Goal: Communication & Community: Answer question/provide support

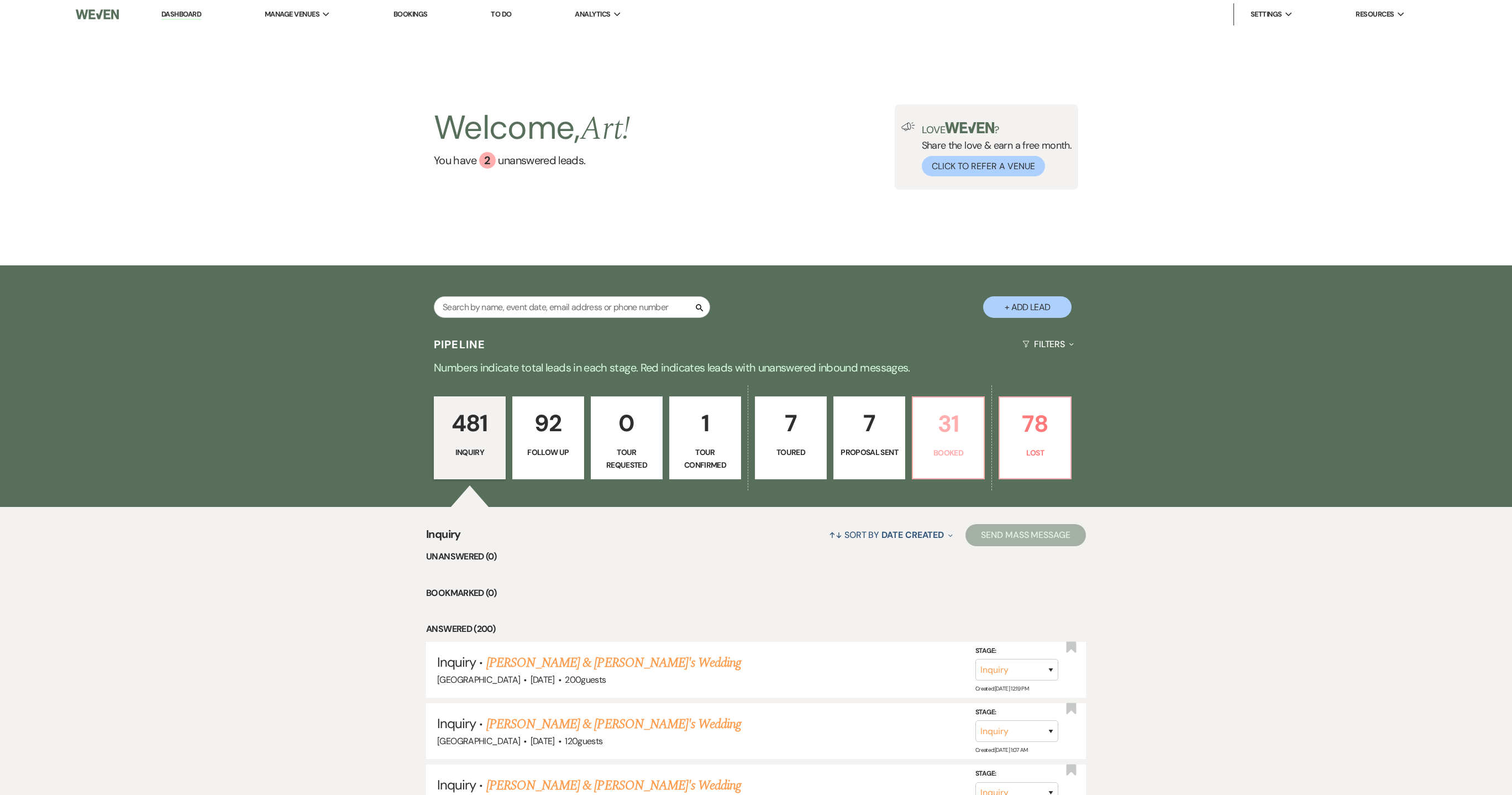
click at [962, 441] on p "31" at bounding box center [948, 424] width 57 height 37
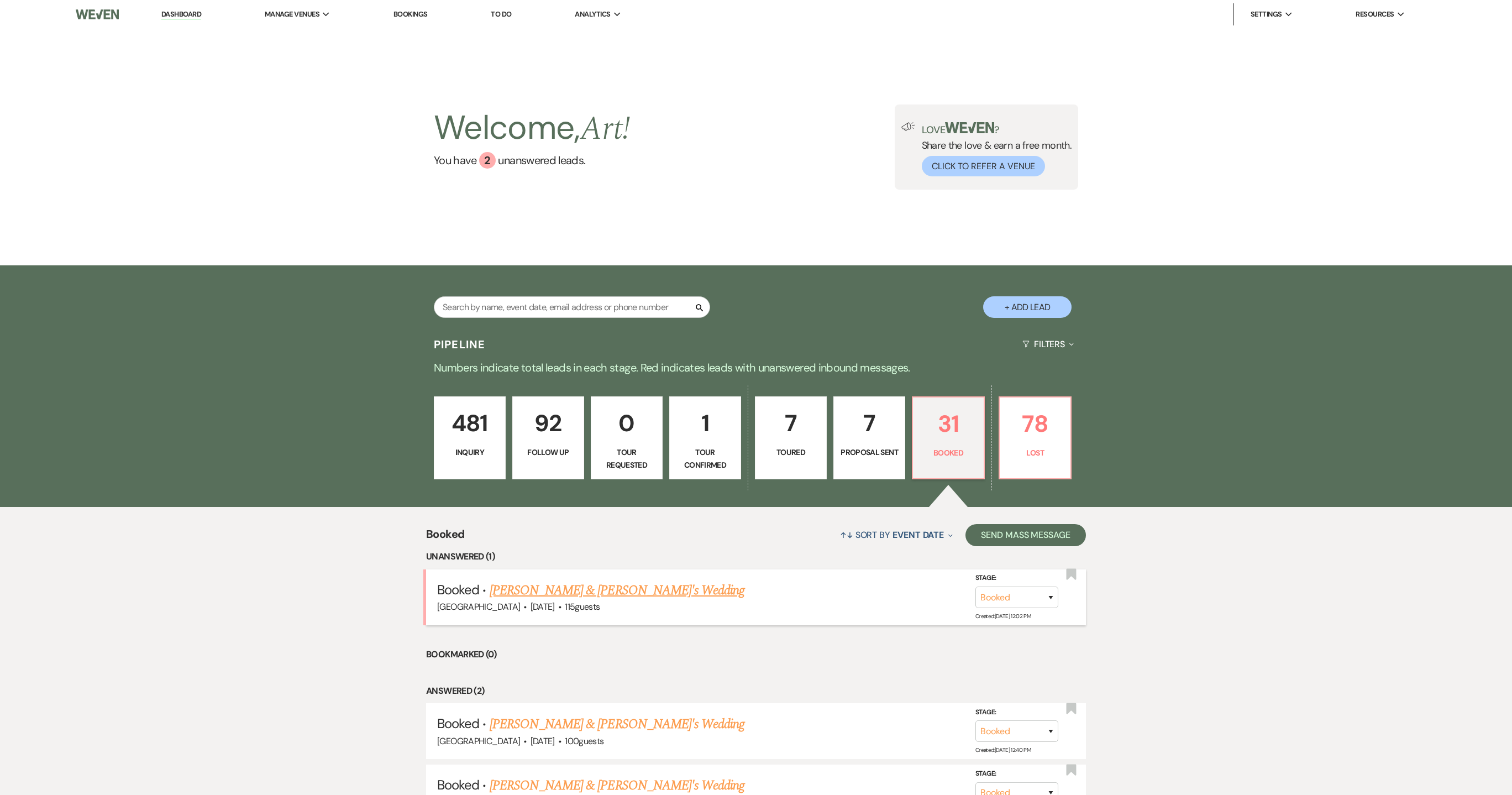
click at [647, 594] on link "[PERSON_NAME] & [PERSON_NAME]'s Wedding" at bounding box center [617, 590] width 256 height 19
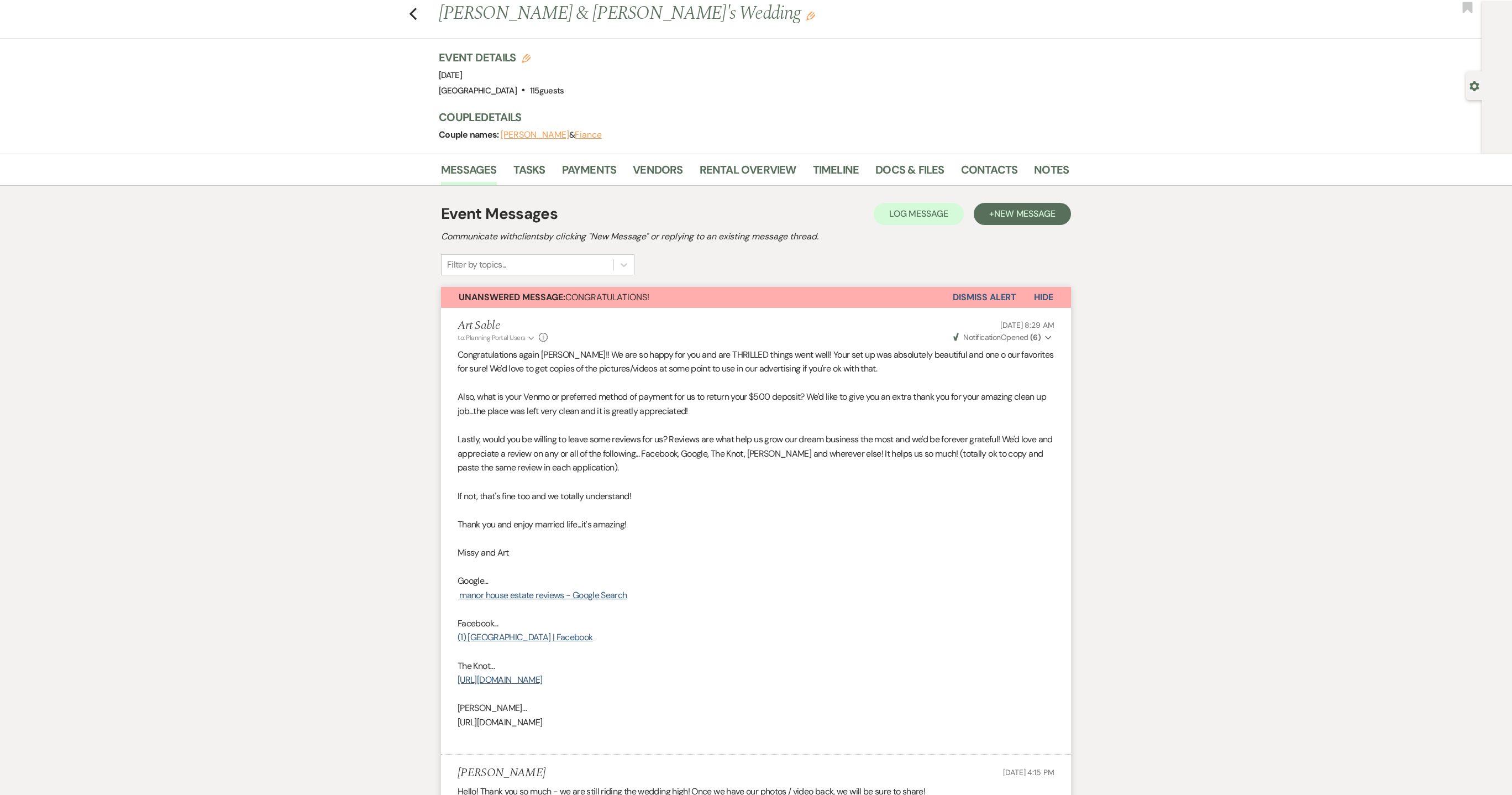
scroll to position [17, 0]
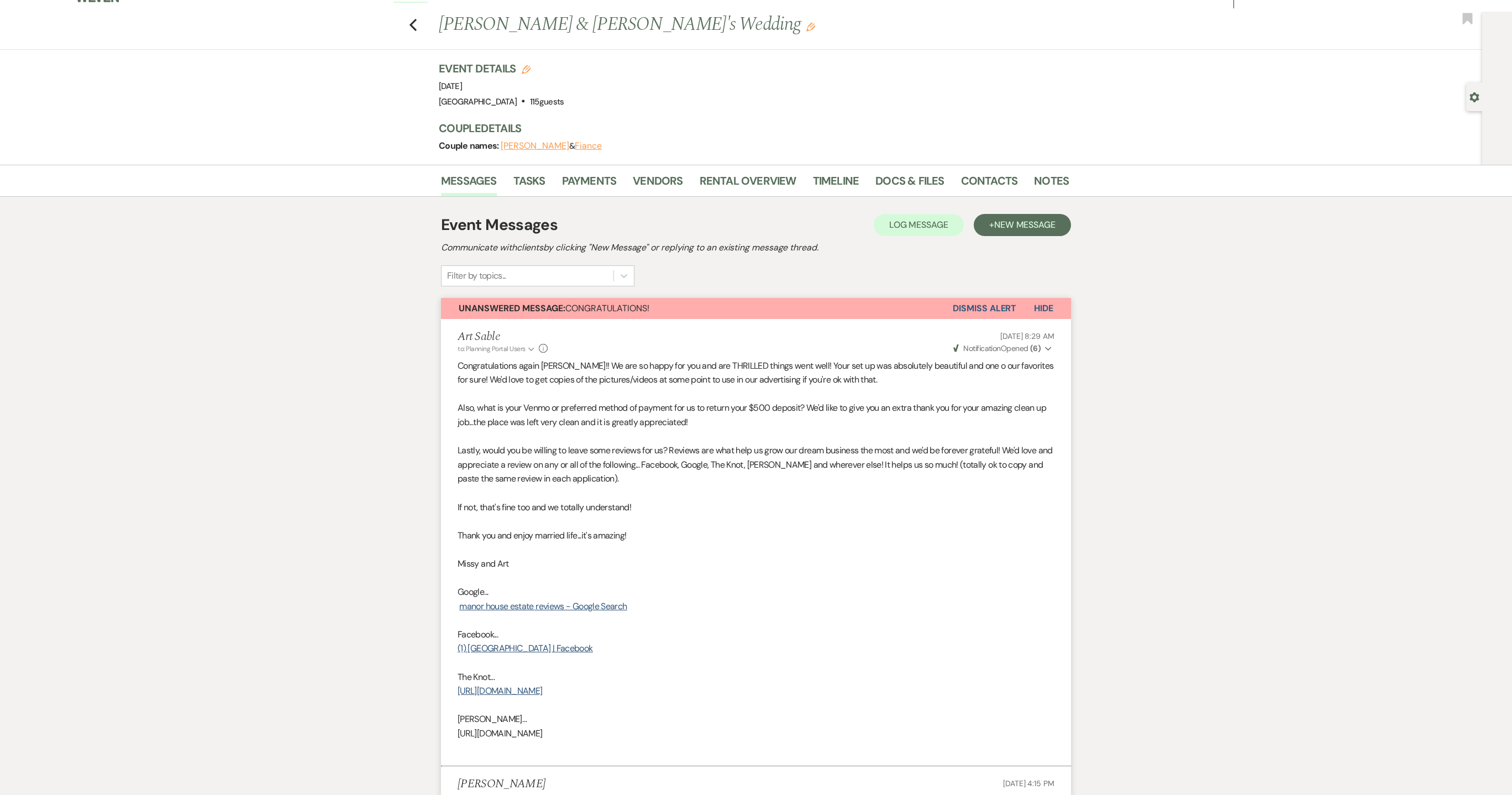
click at [990, 314] on button "Dismiss Alert" at bounding box center [984, 309] width 63 height 21
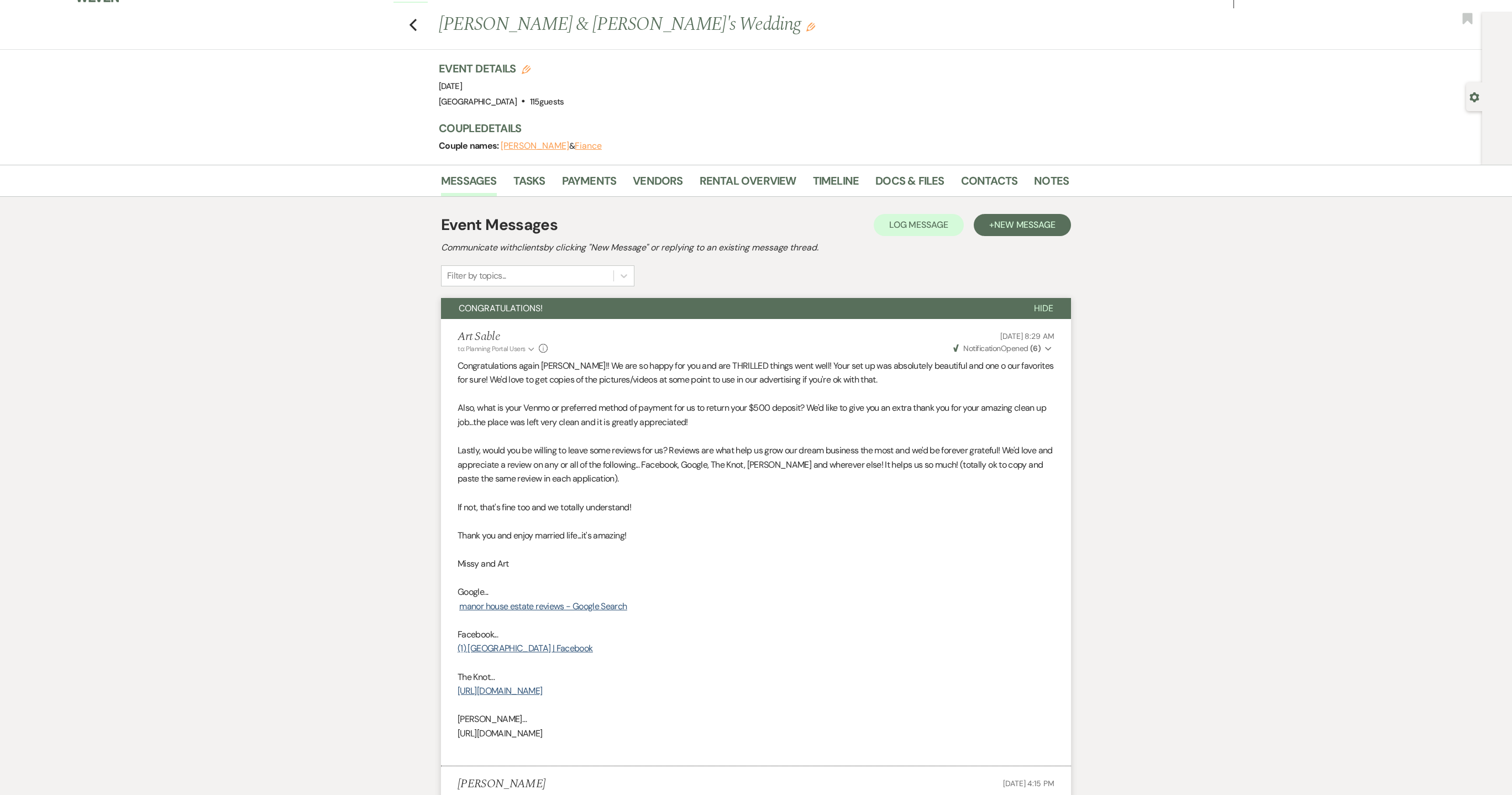
scroll to position [0, 0]
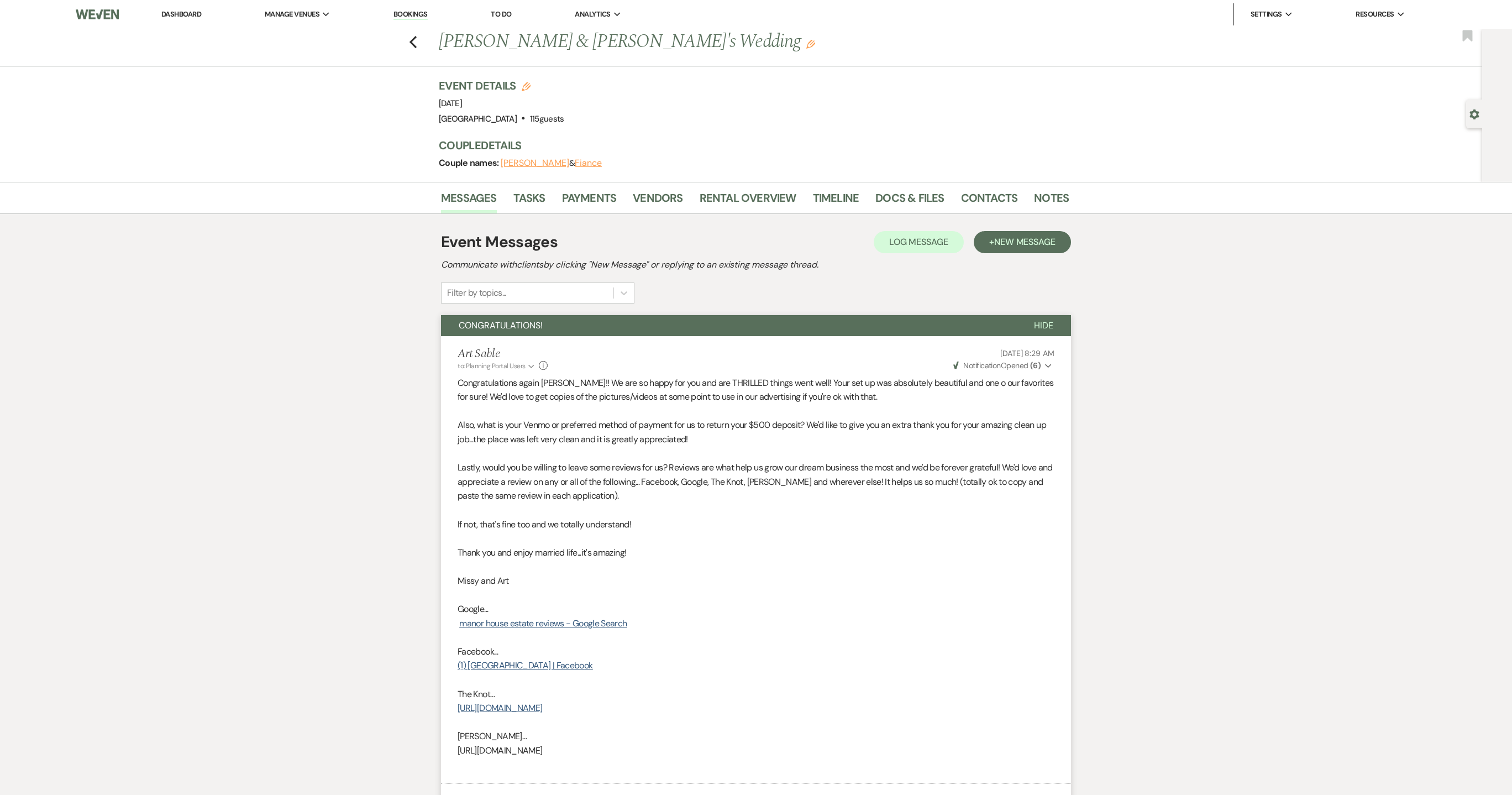
click at [179, 9] on li "Dashboard" at bounding box center [181, 14] width 51 height 22
click at [174, 17] on link "Dashboard" at bounding box center [181, 15] width 40 height 10
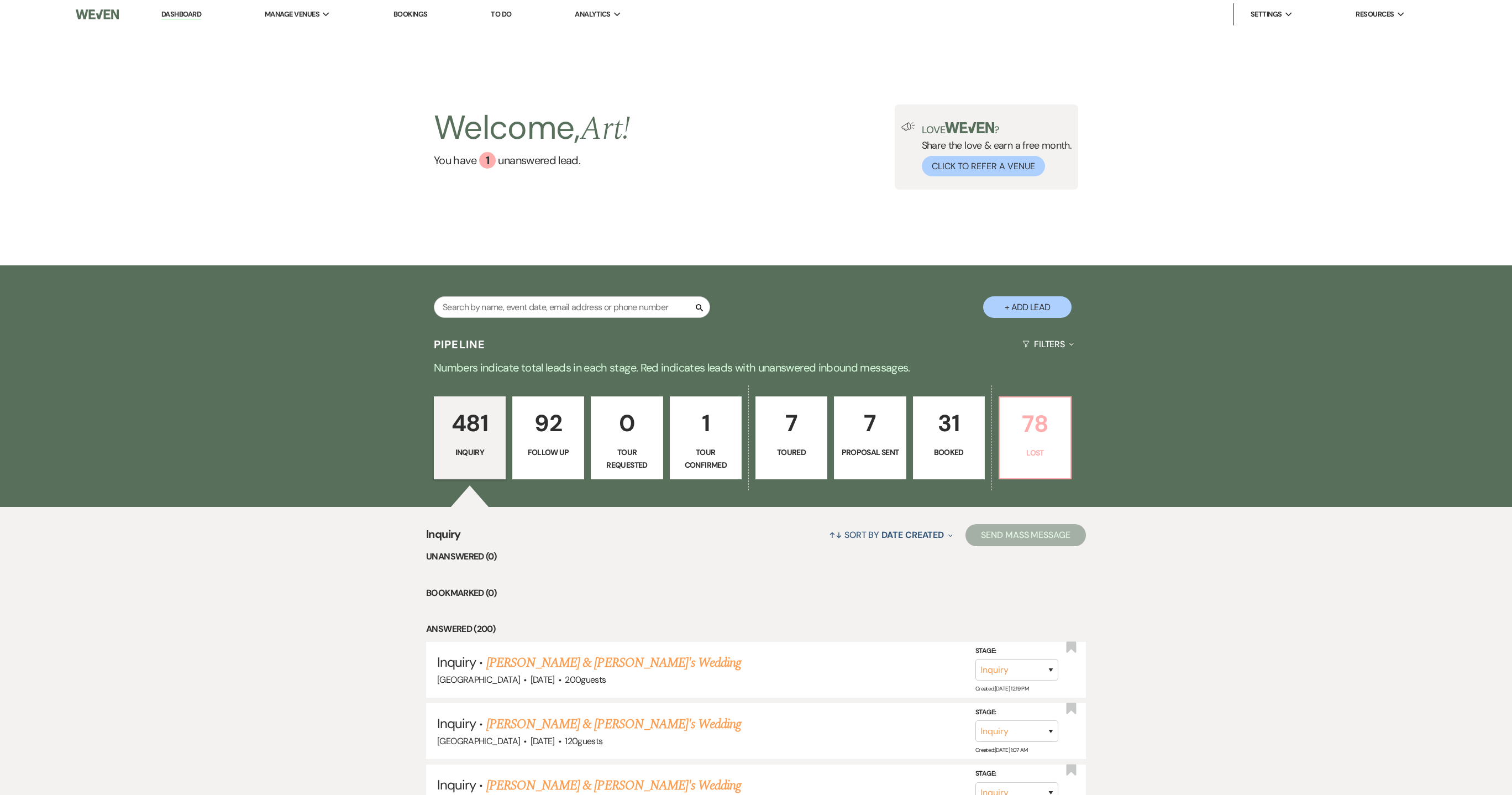
click at [1046, 436] on p "78" at bounding box center [1035, 424] width 57 height 37
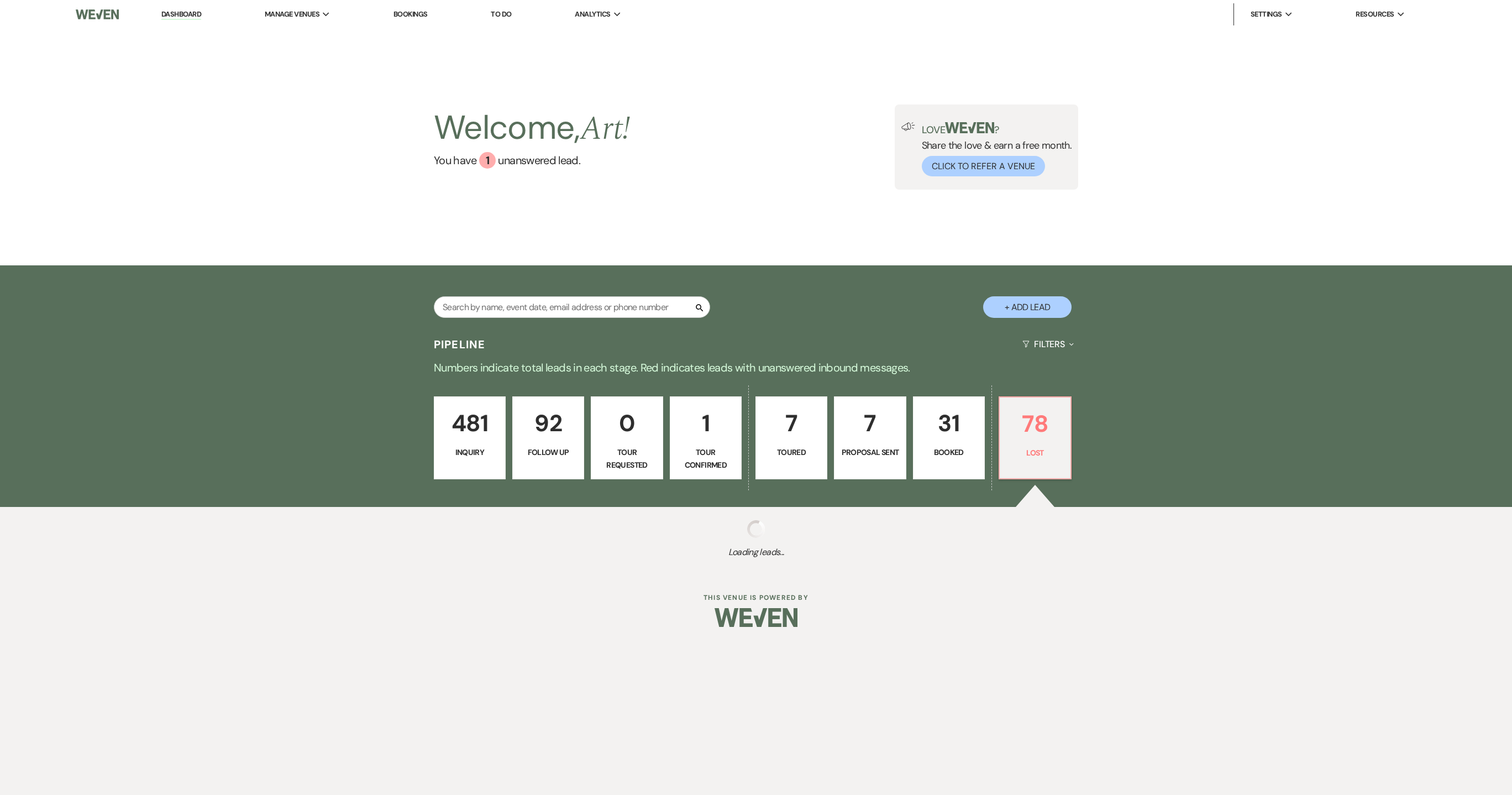
select select "8"
select select "1"
select select "8"
select select "1"
select select "8"
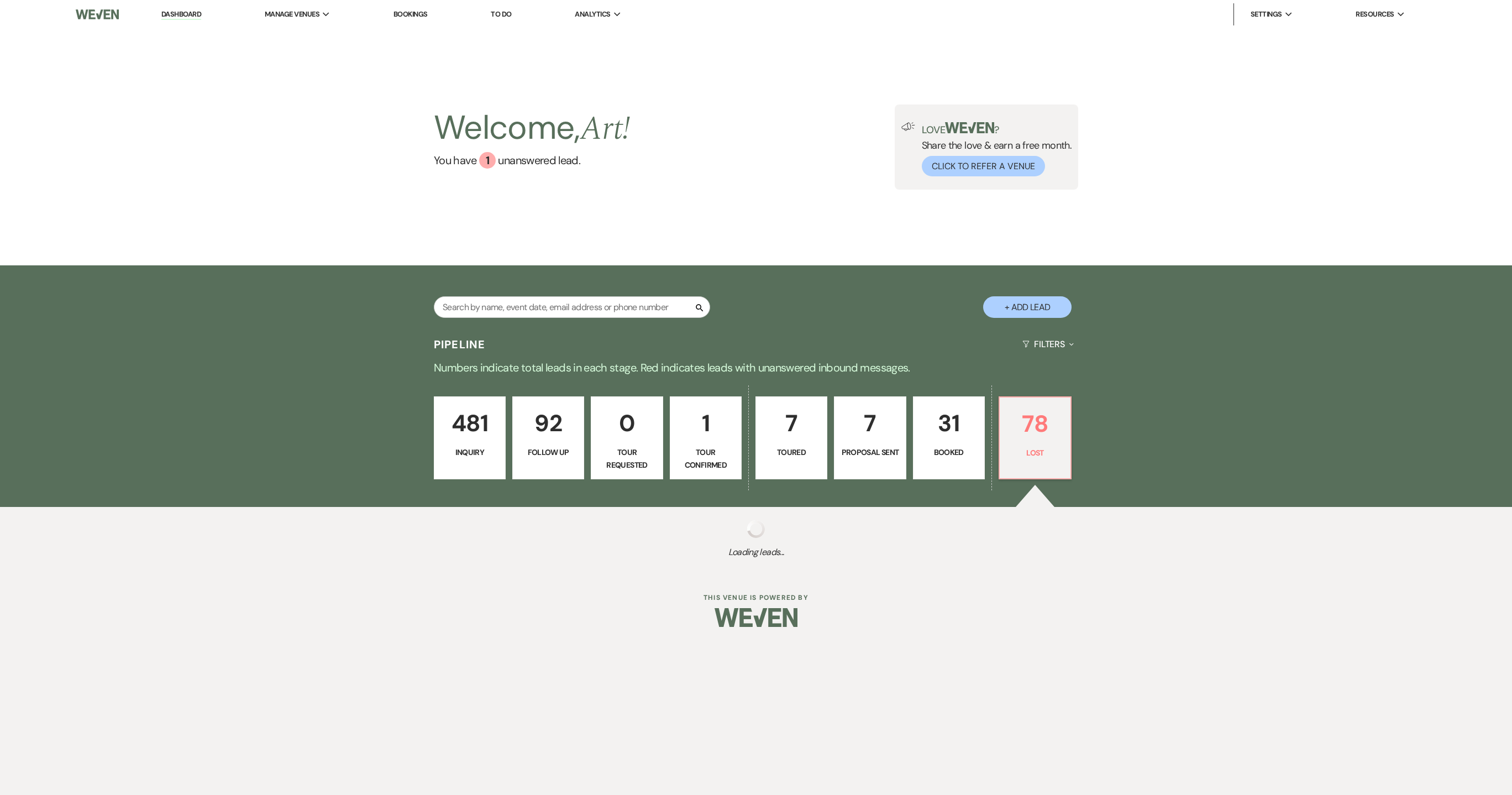
select select "8"
select select "1"
select select "8"
select select "1"
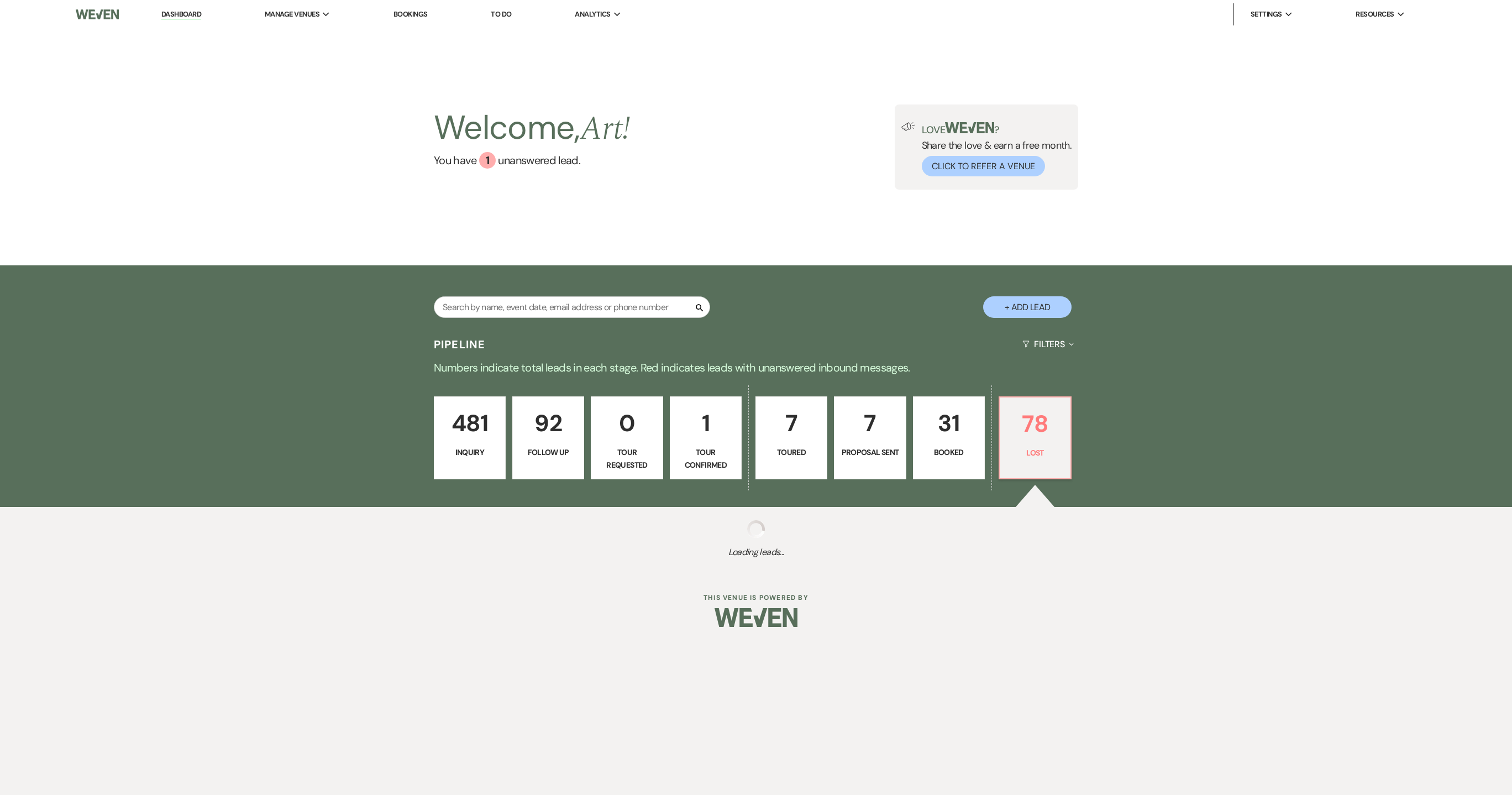
select select "8"
select select "1"
select select "8"
select select "1"
select select "8"
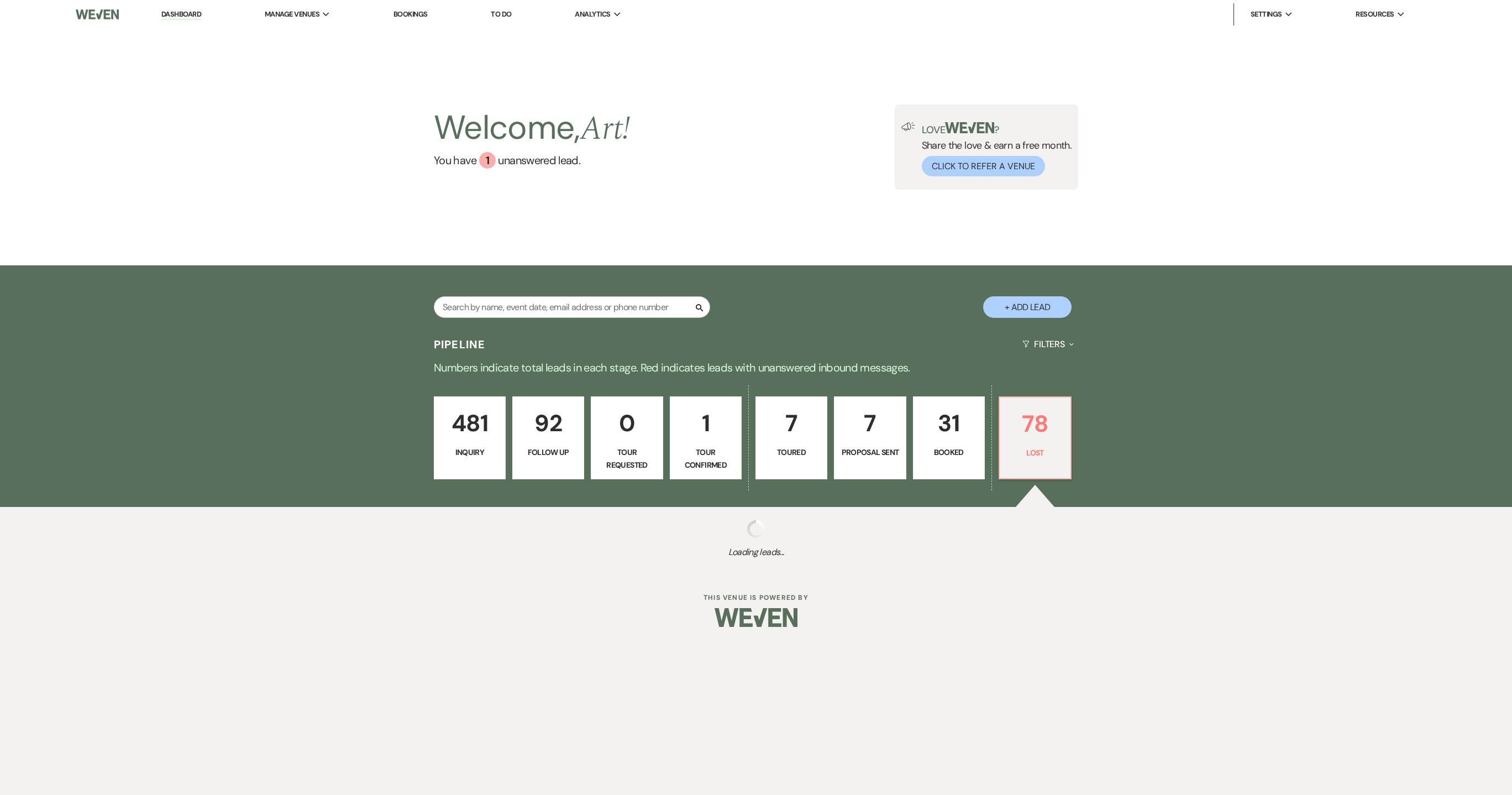
select select "8"
select select "1"
select select "8"
select select "1"
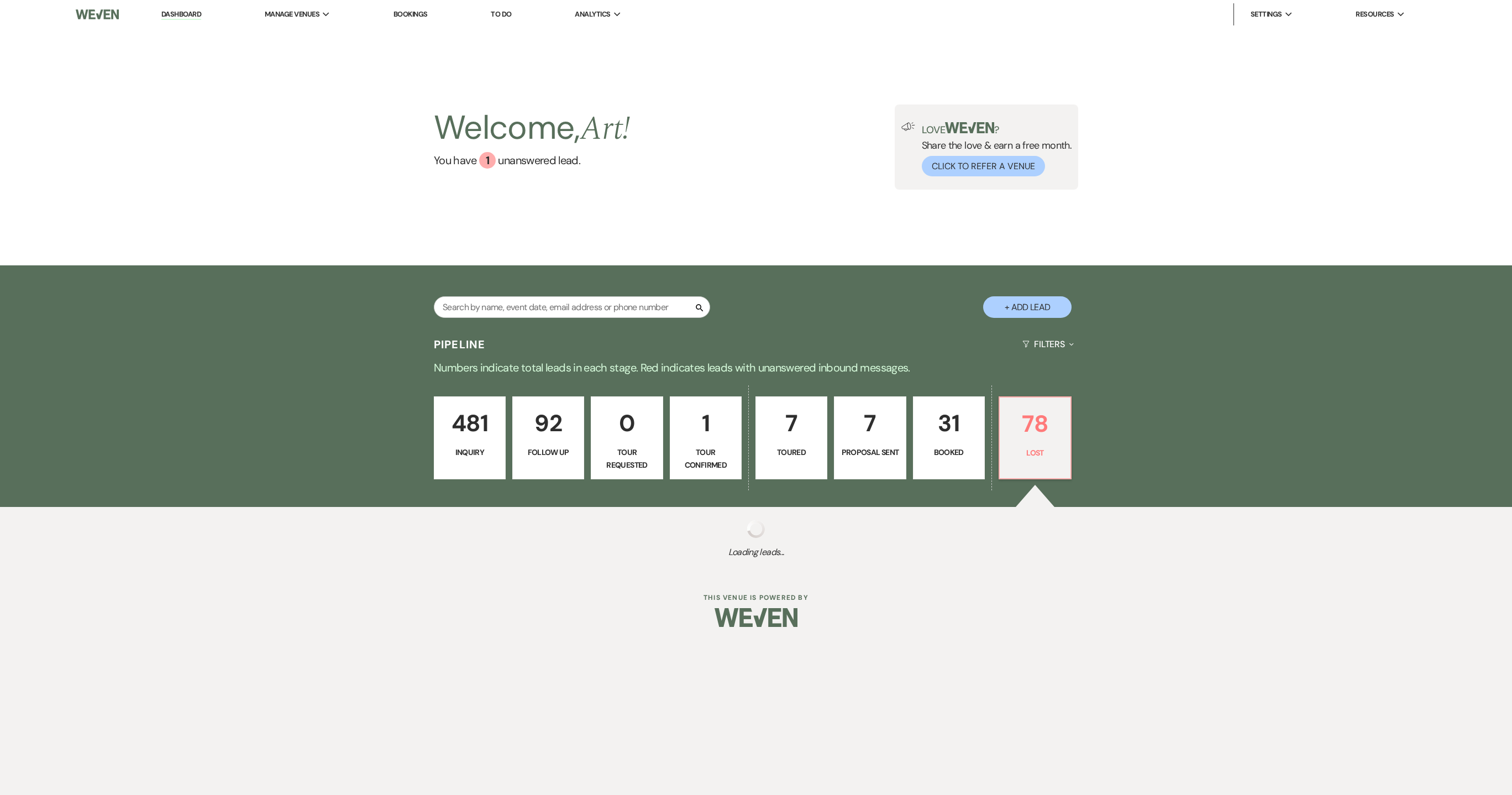
select select "8"
select select "1"
select select "8"
select select "1"
select select "8"
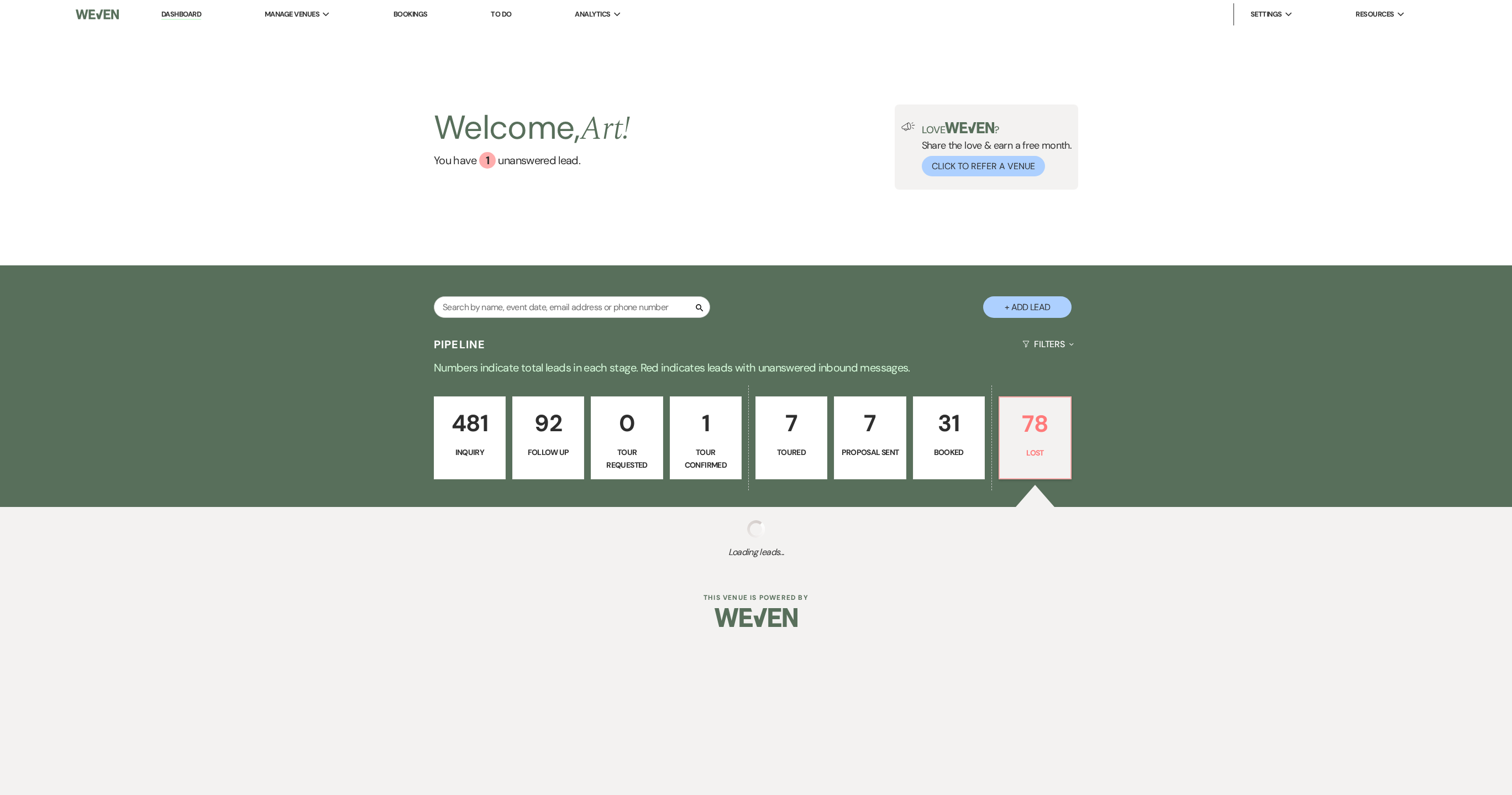
select select "8"
select select "1"
select select "8"
select select "1"
select select "8"
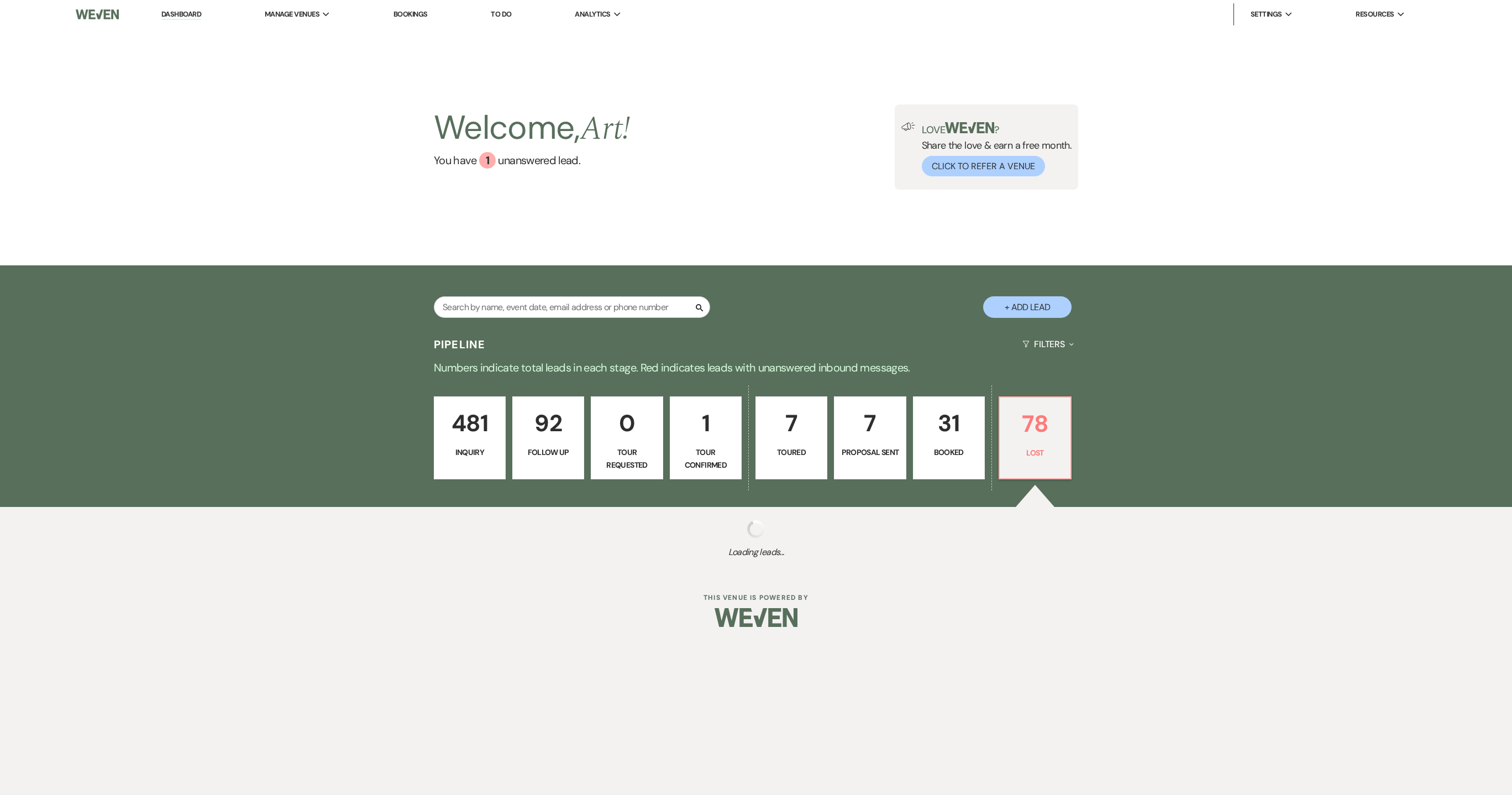
select select "7"
select select "8"
select select "6"
select select "8"
select select "6"
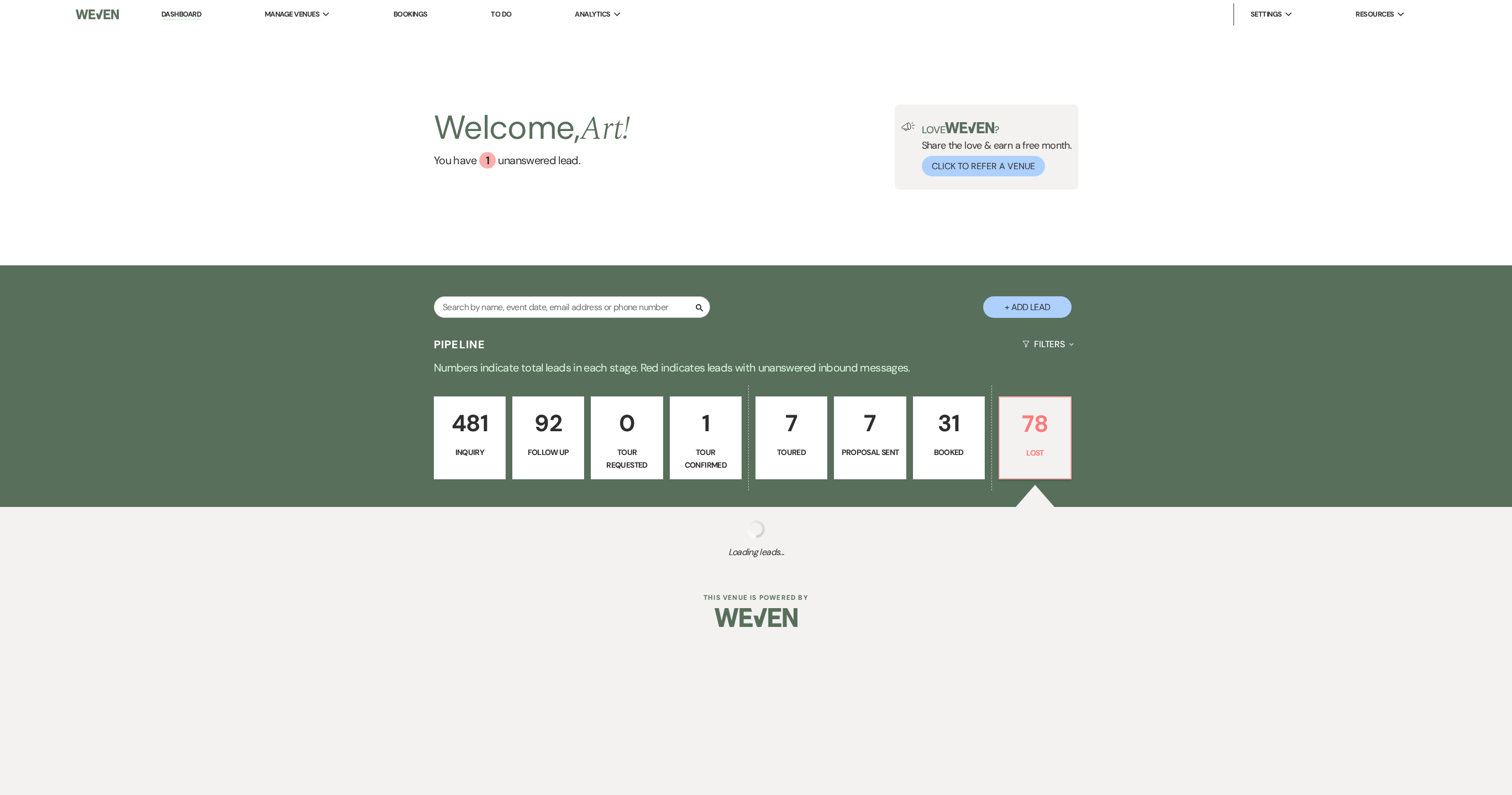
select select "8"
select select "1"
select select "8"
select select "1"
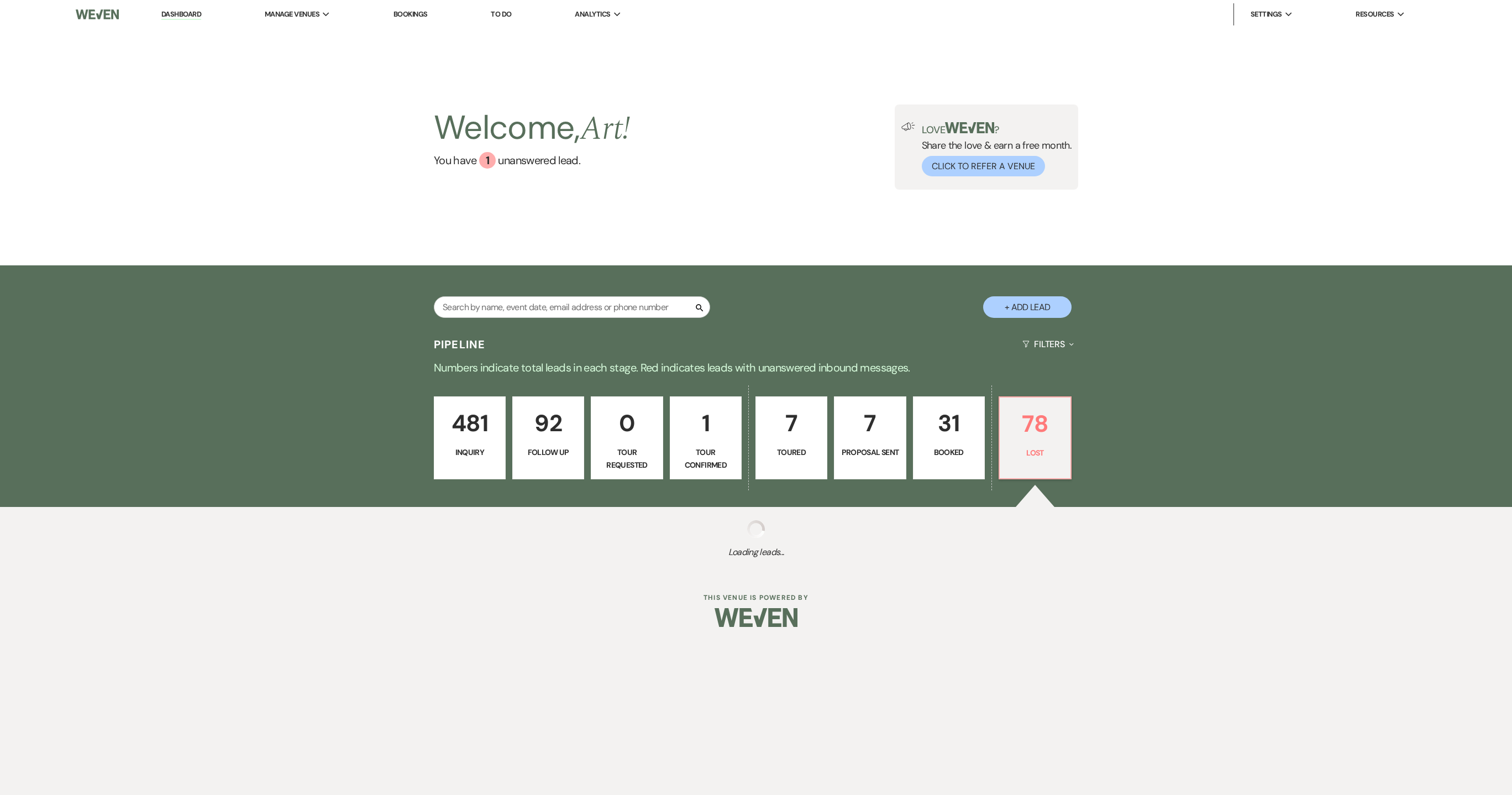
select select "8"
select select "5"
select select "8"
select select "1"
select select "8"
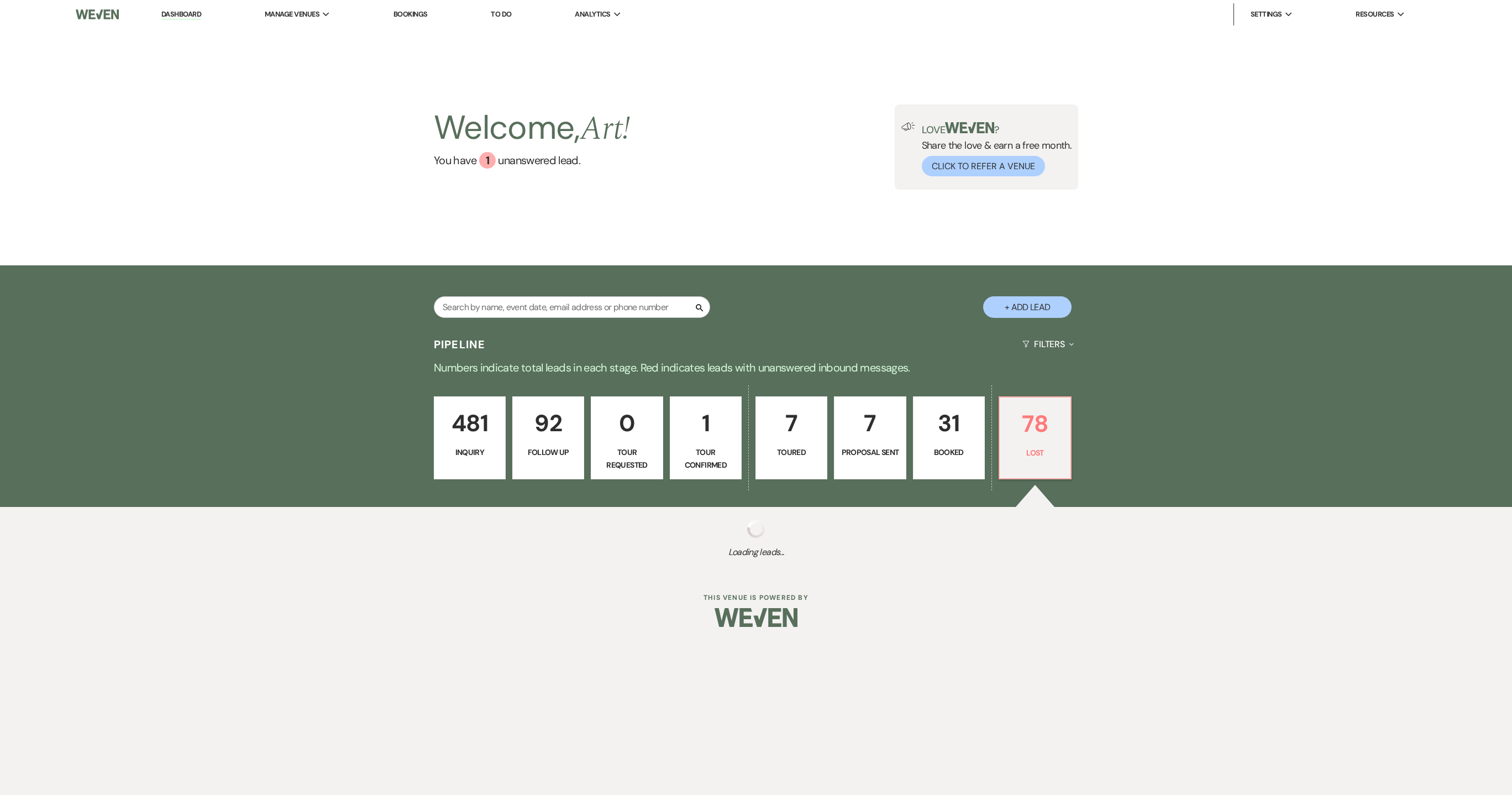
select select "1"
select select "8"
select select "1"
select select "8"
select select "1"
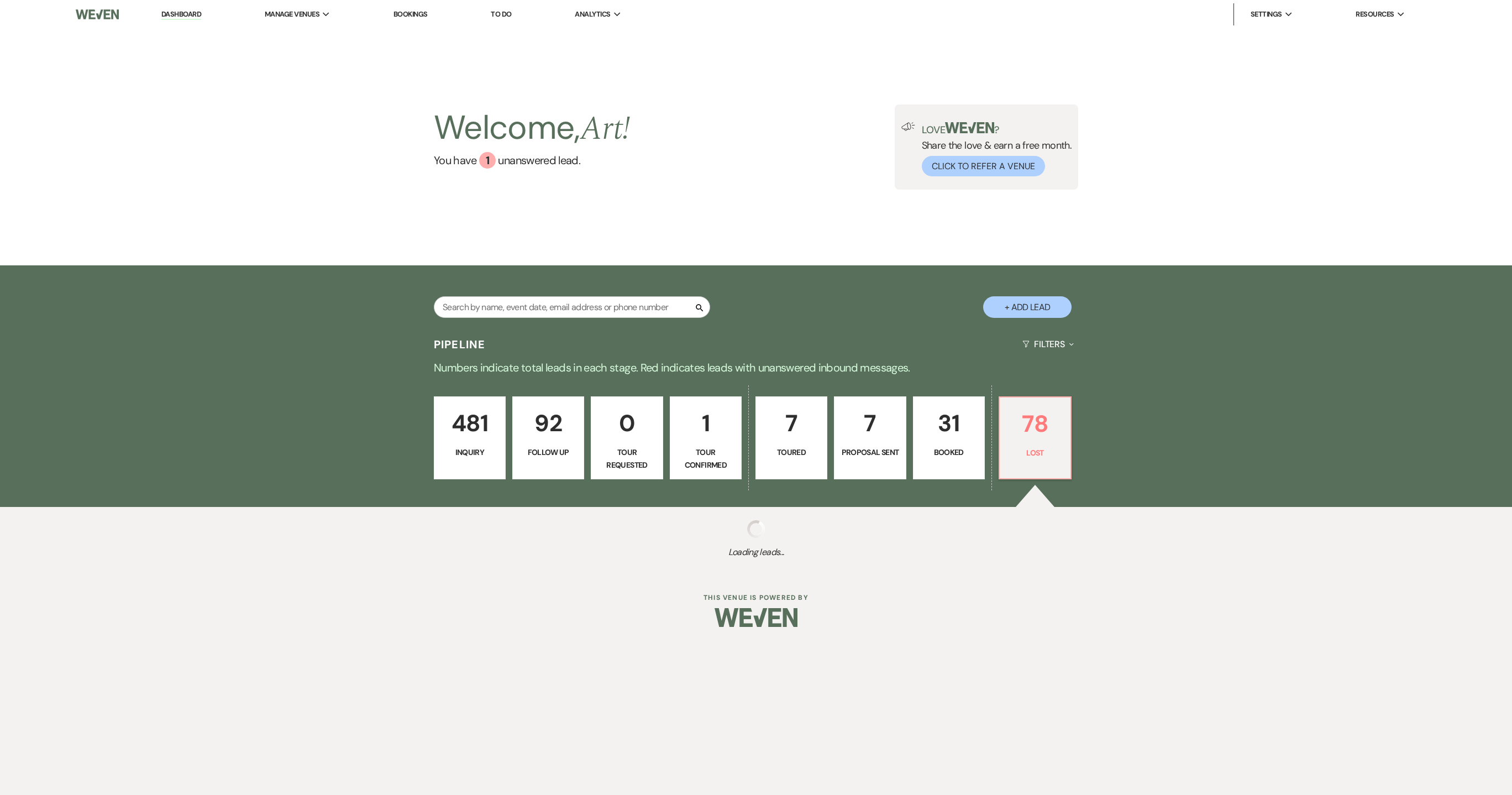
select select "8"
select select "7"
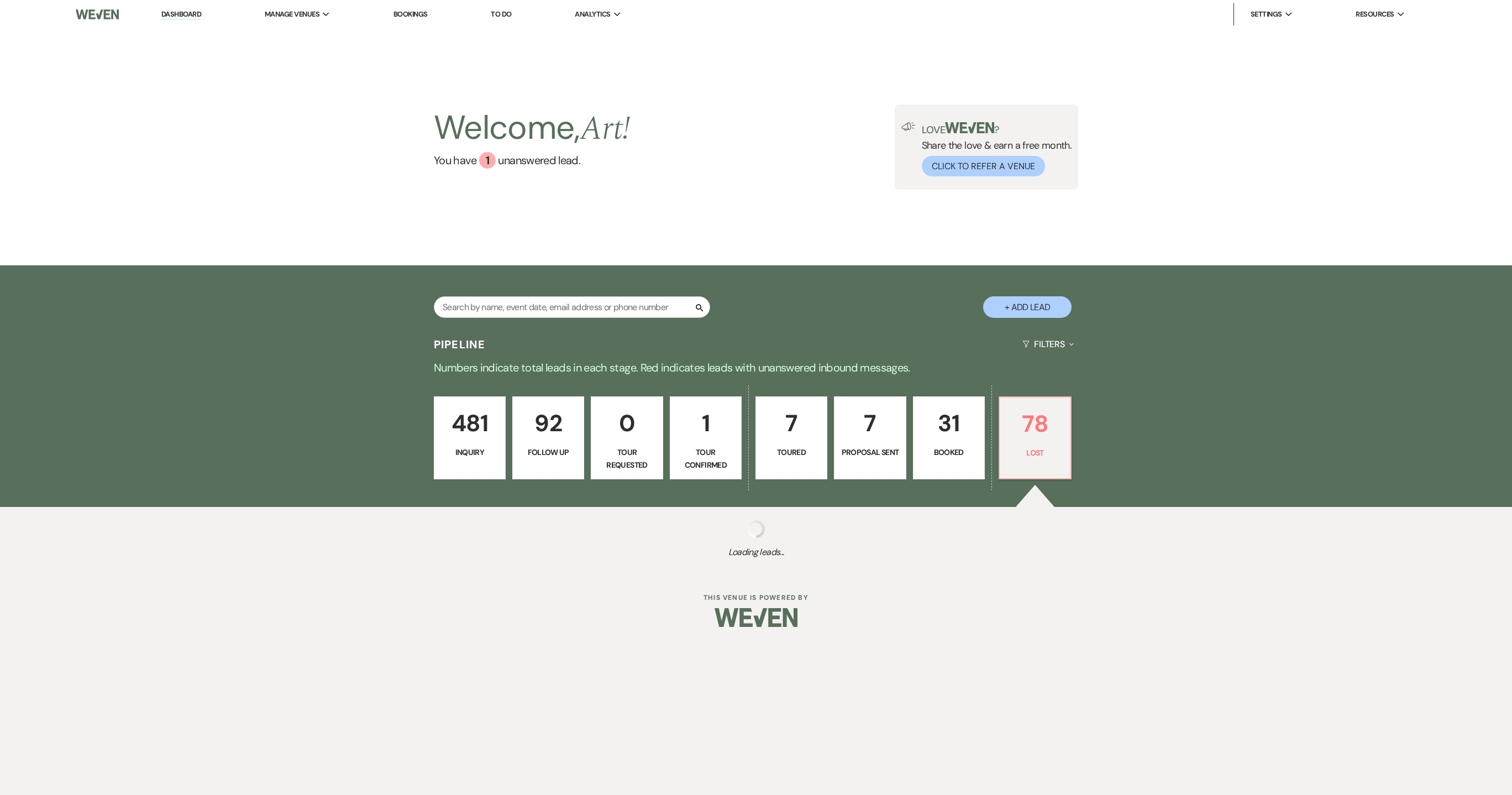
select select "8"
select select "1"
select select "8"
select select "1"
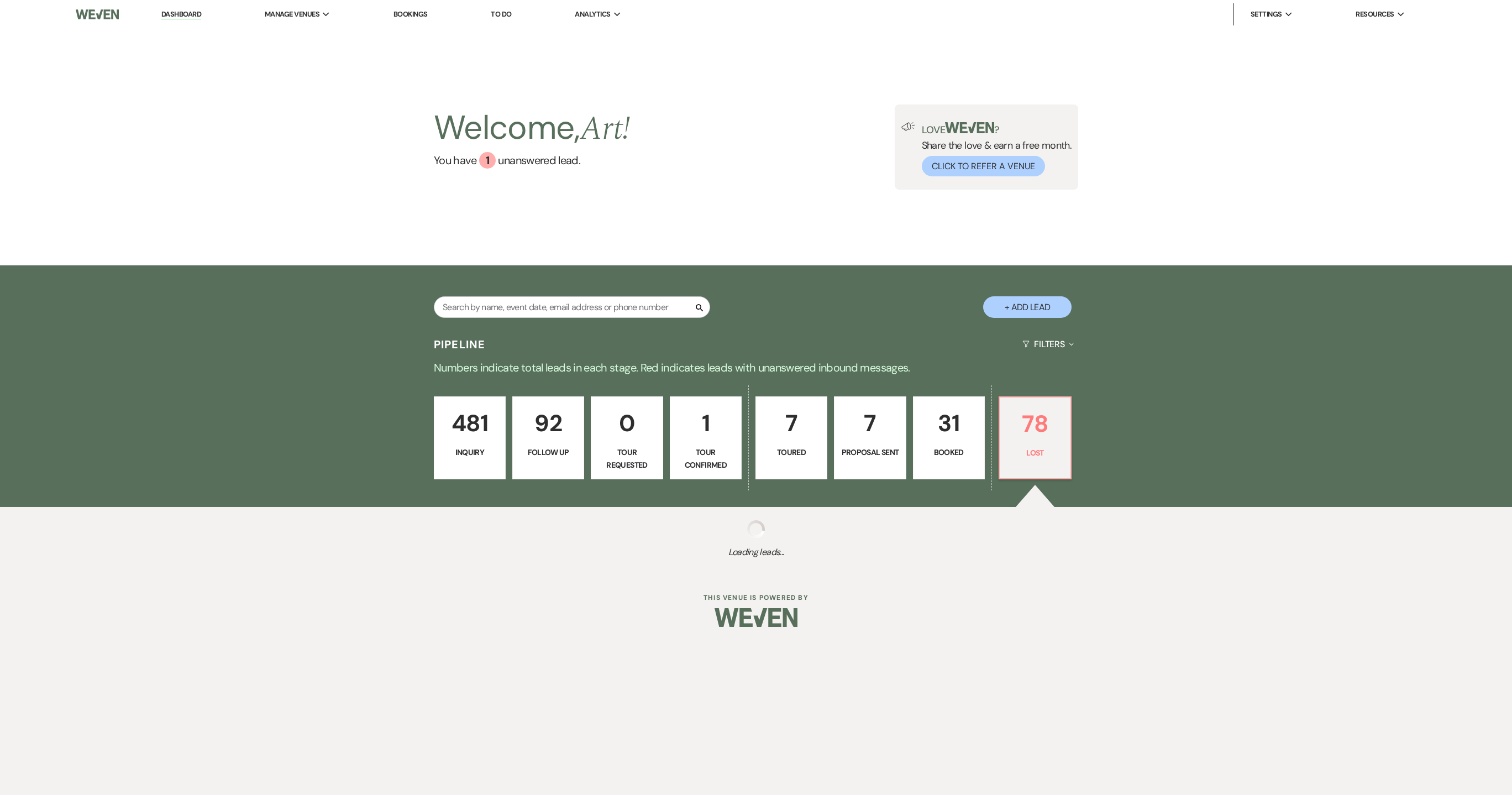
select select "8"
select select "6"
select select "8"
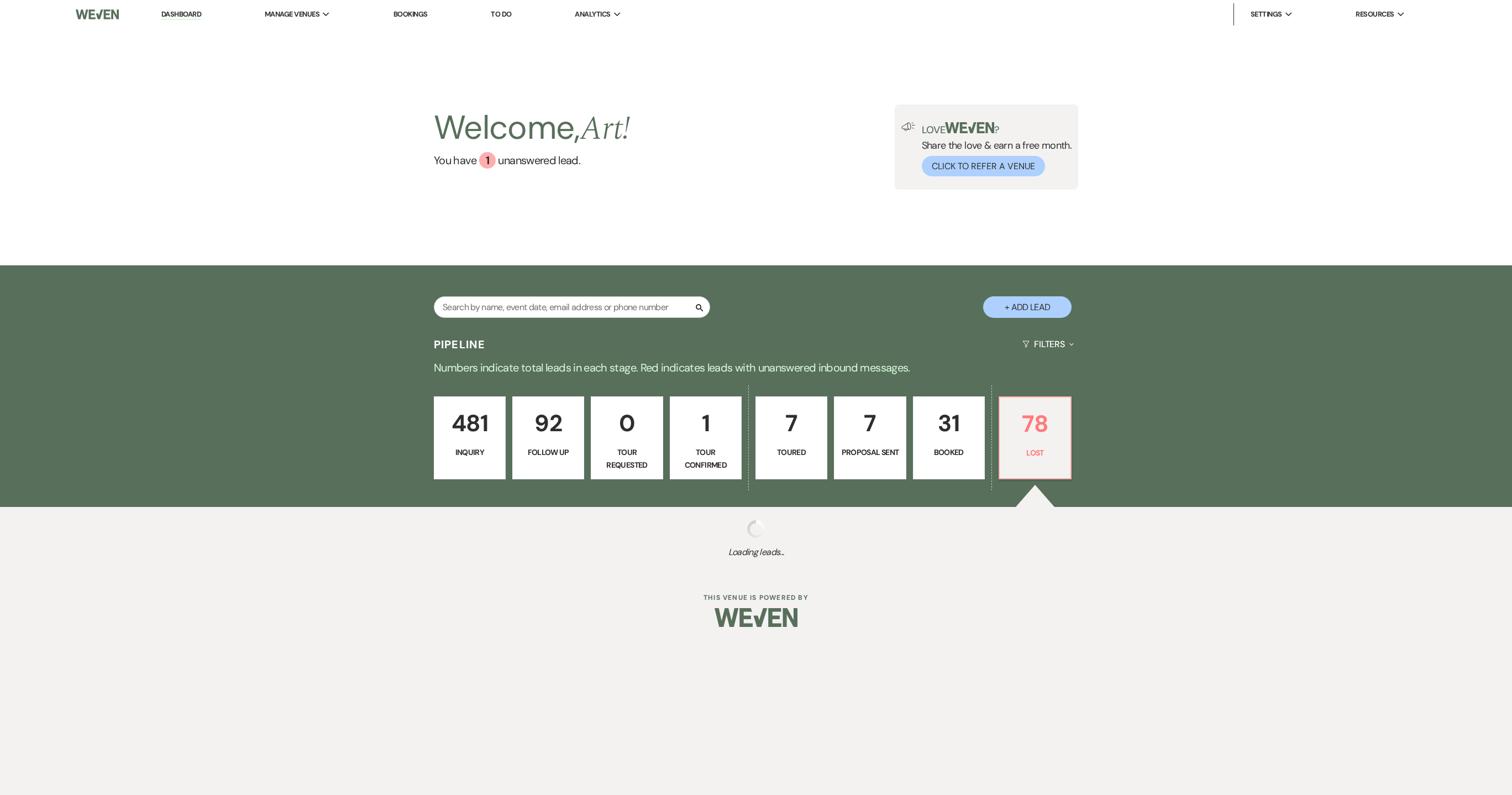
select select "1"
select select "8"
select select "1"
select select "8"
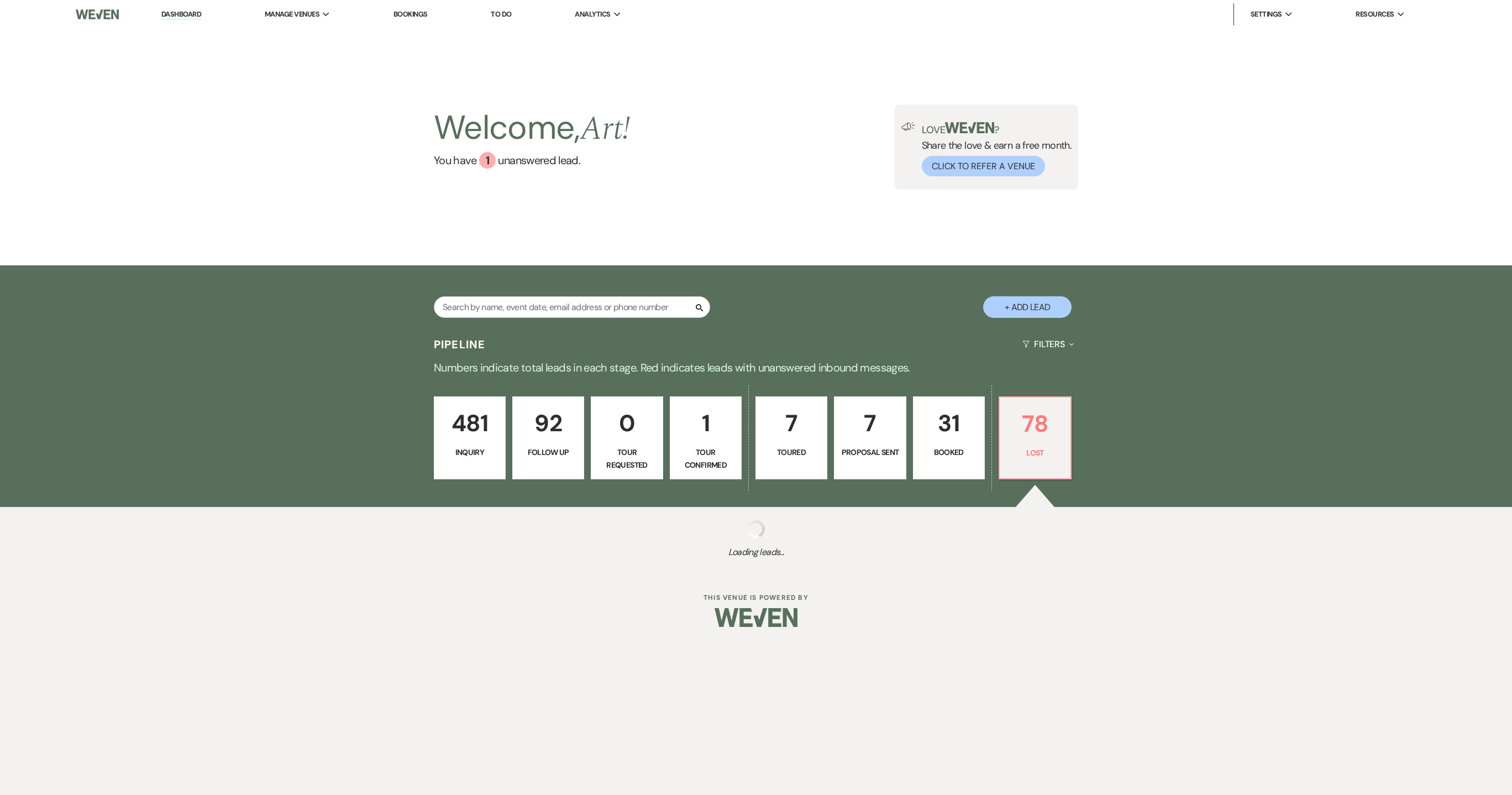
select select "8"
select select "6"
select select "8"
select select "1"
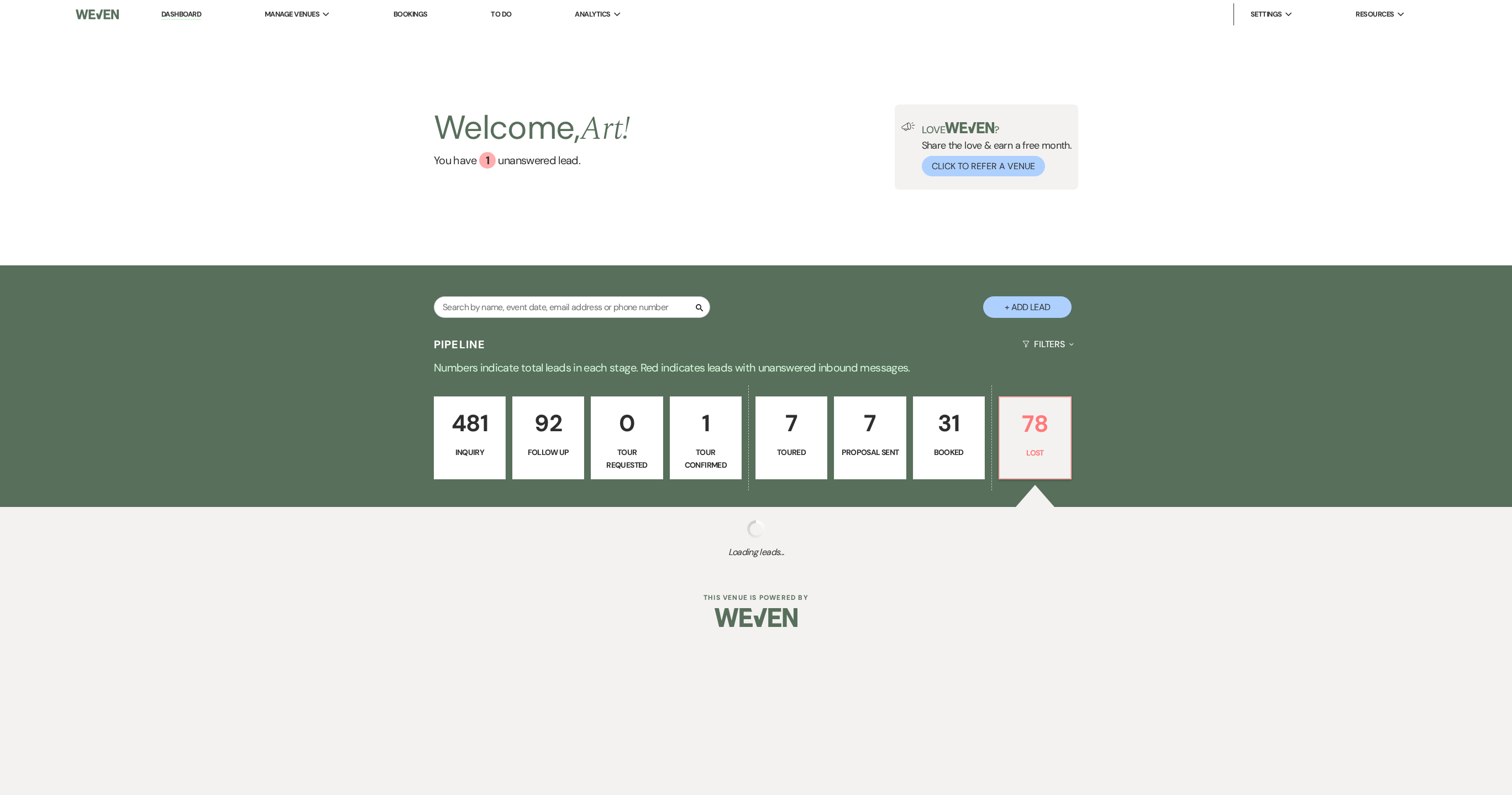
select select "8"
select select "1"
select select "8"
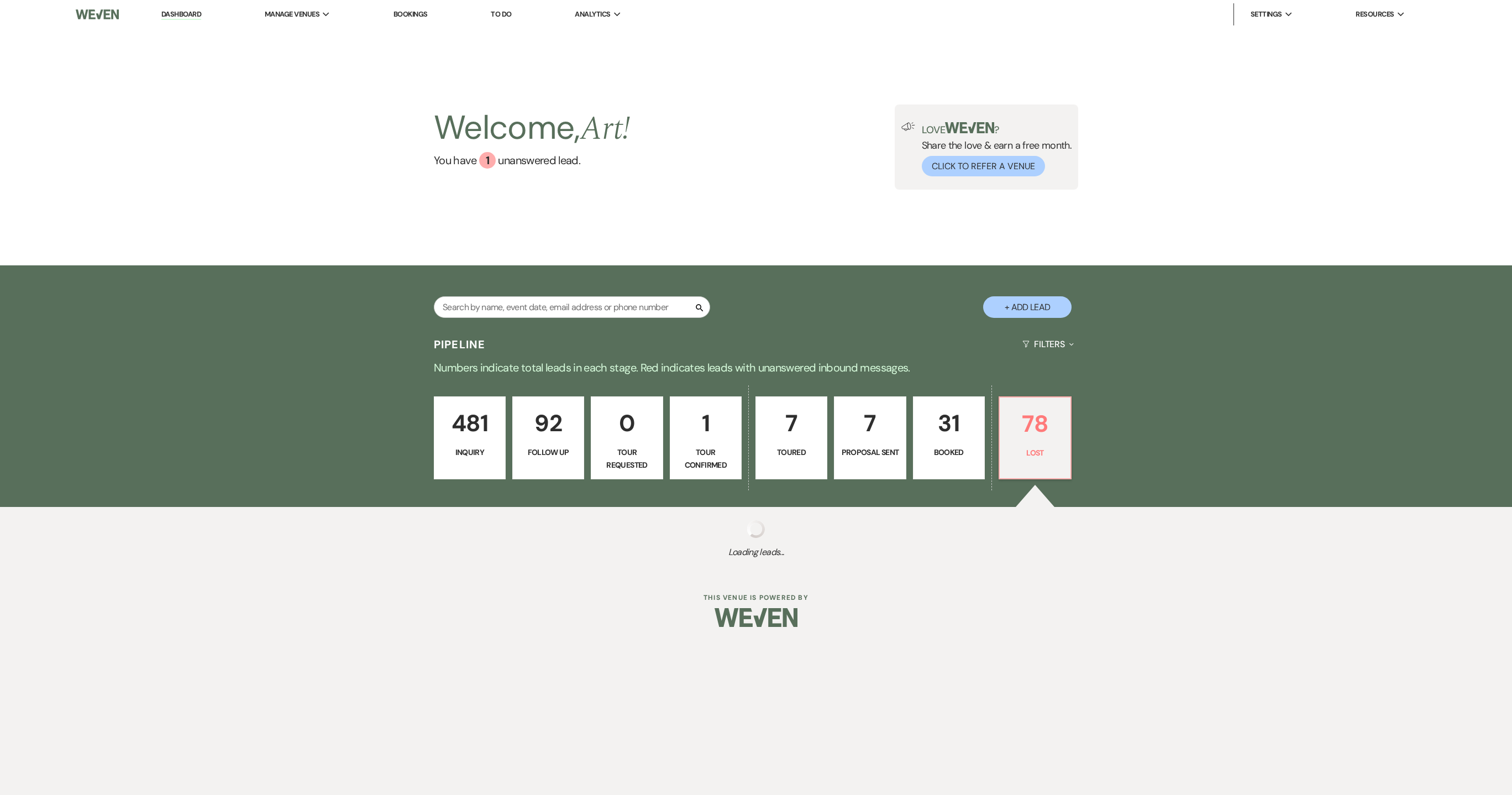
select select "8"
select select "6"
select select "8"
select select "1"
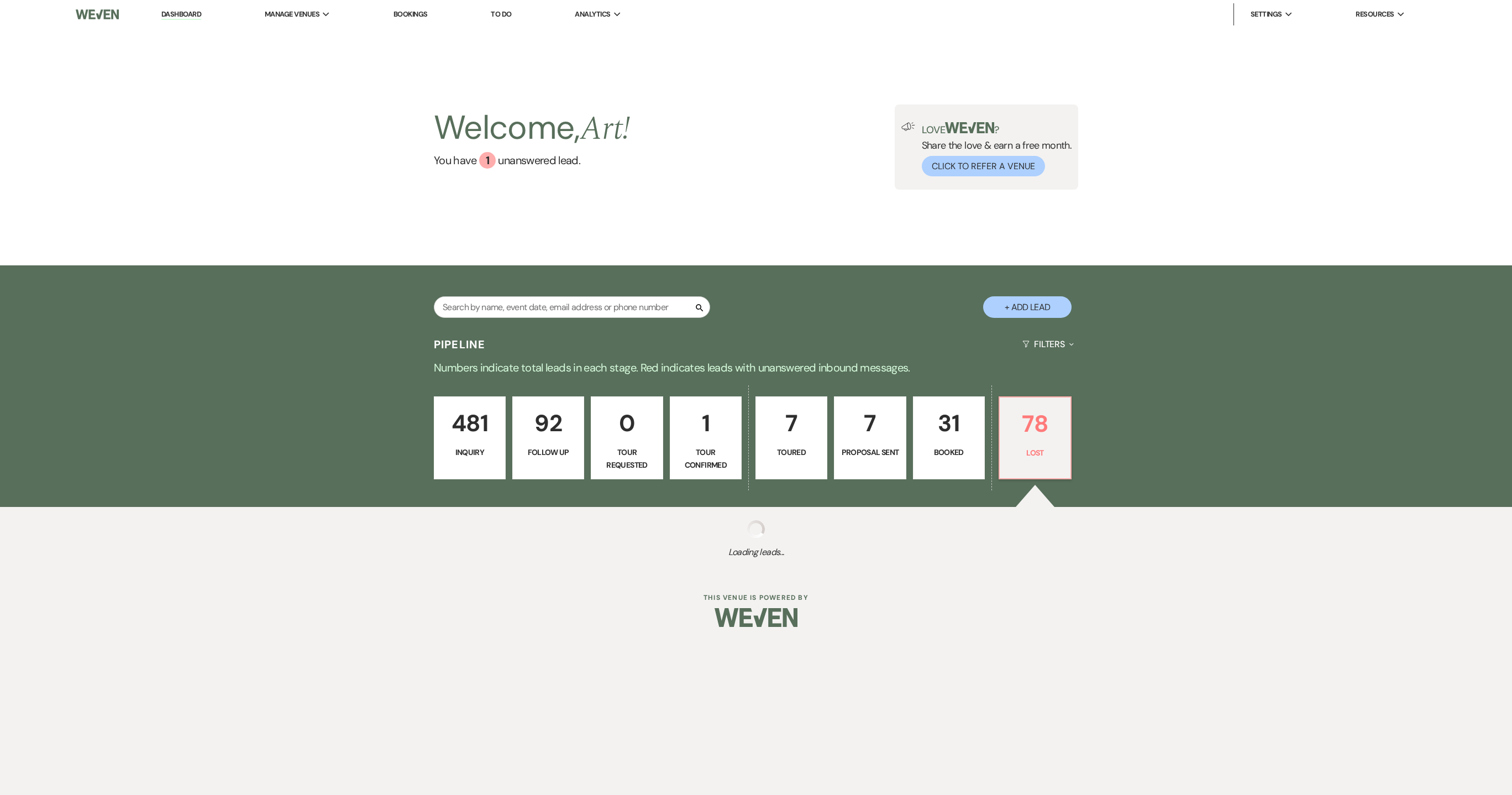
select select "8"
select select "5"
select select "8"
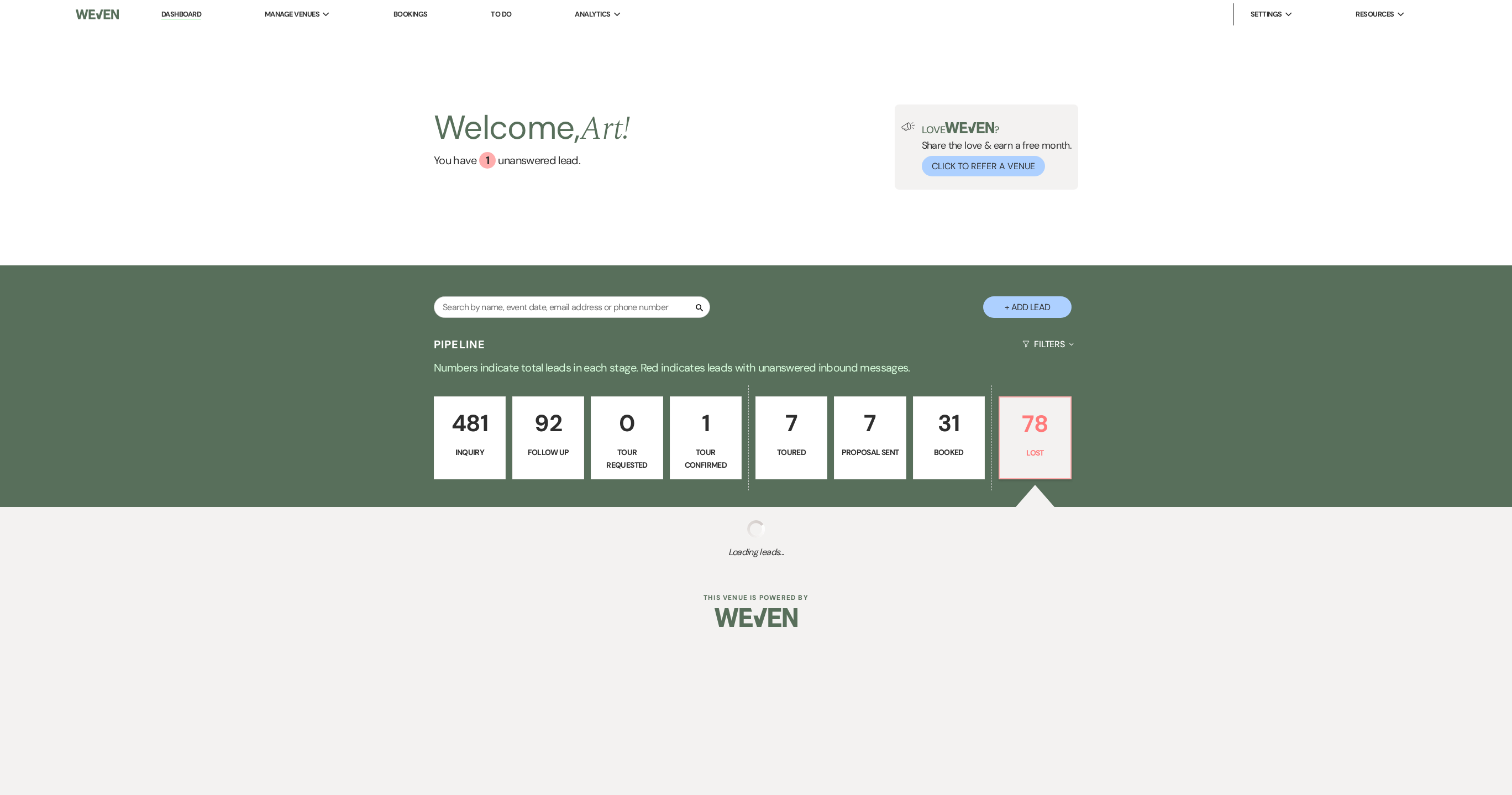
select select "5"
select select "8"
select select "5"
select select "8"
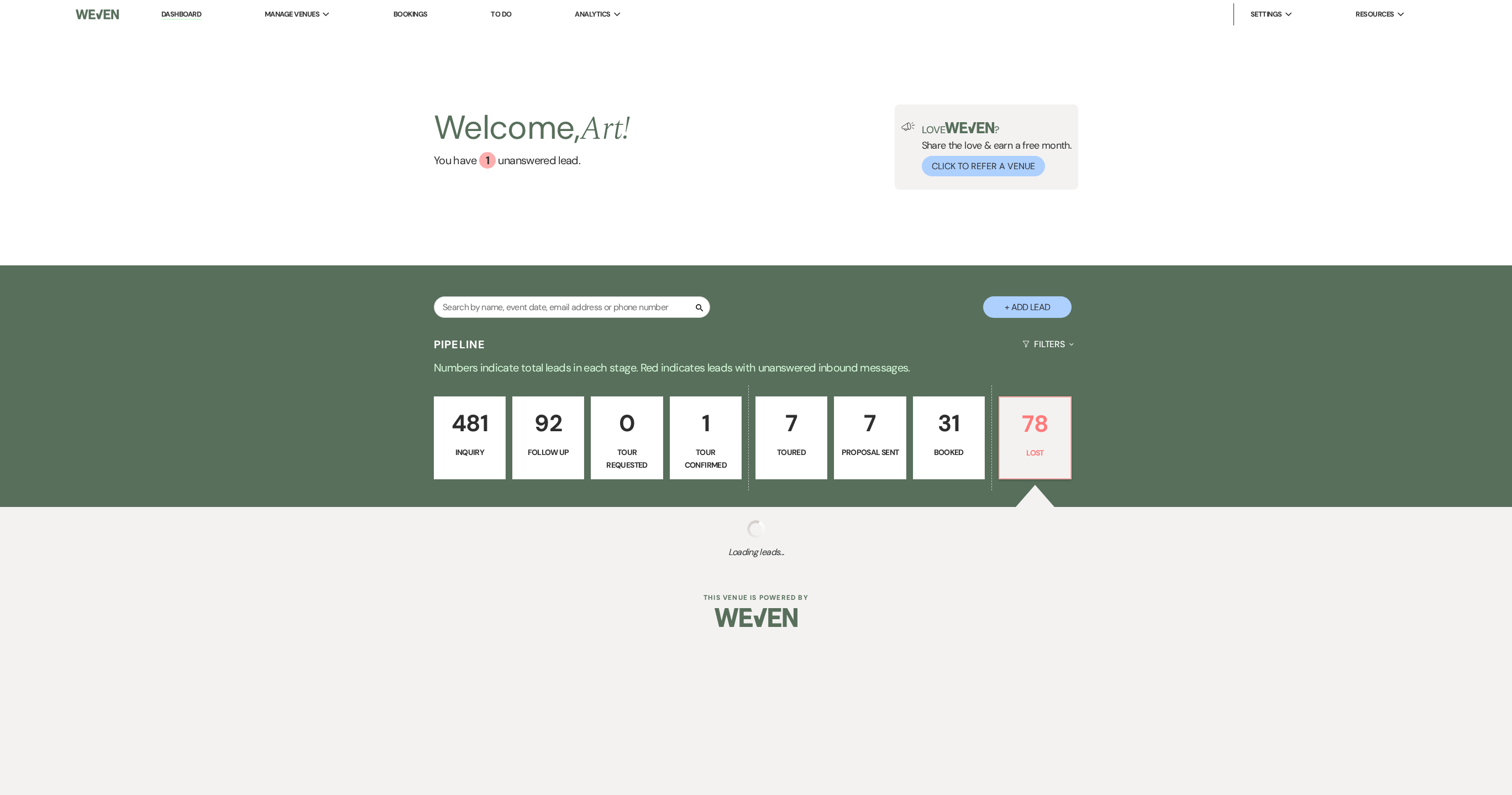
select select "8"
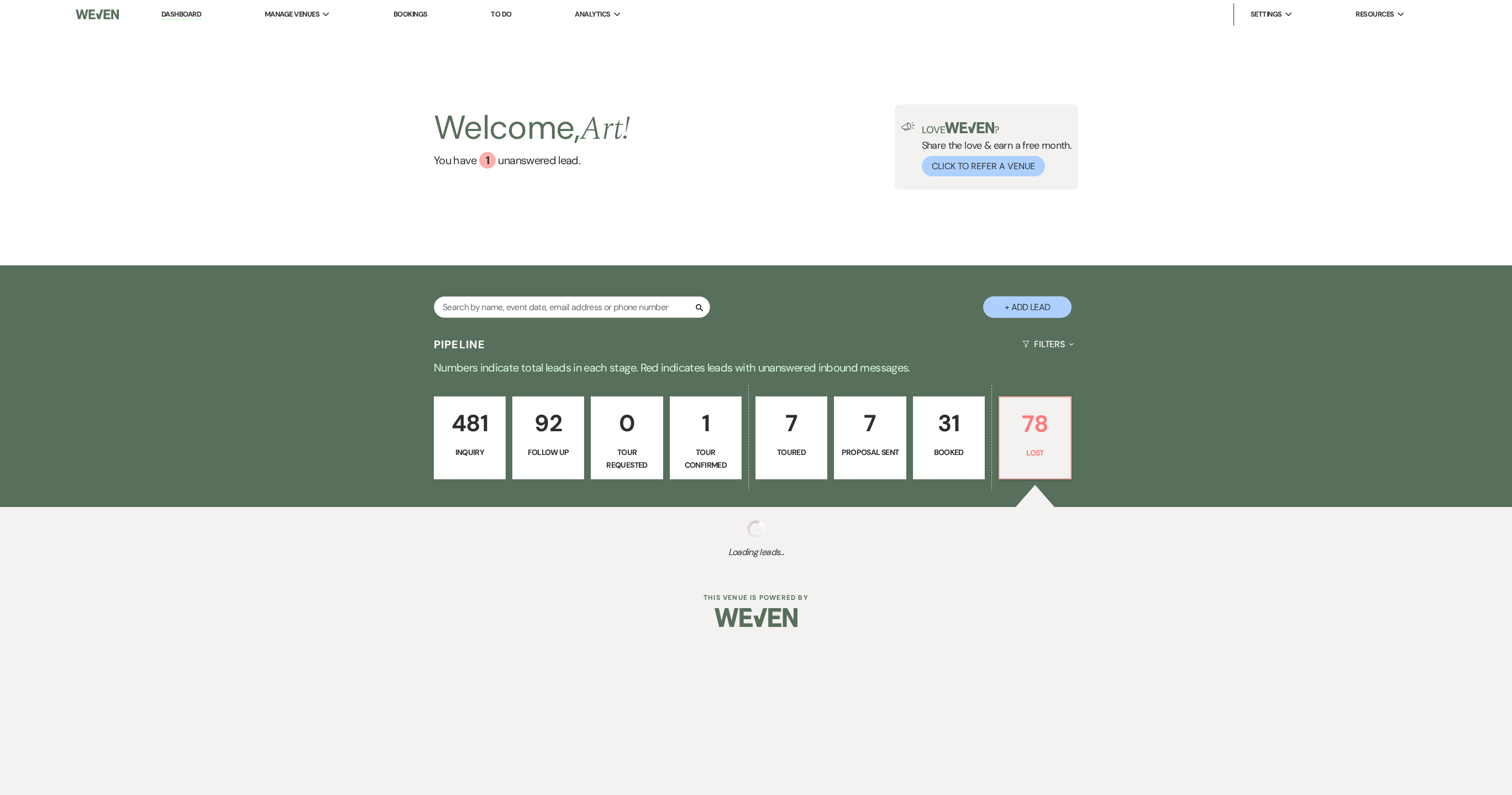
select select "8"
select select "6"
select select "8"
select select "1"
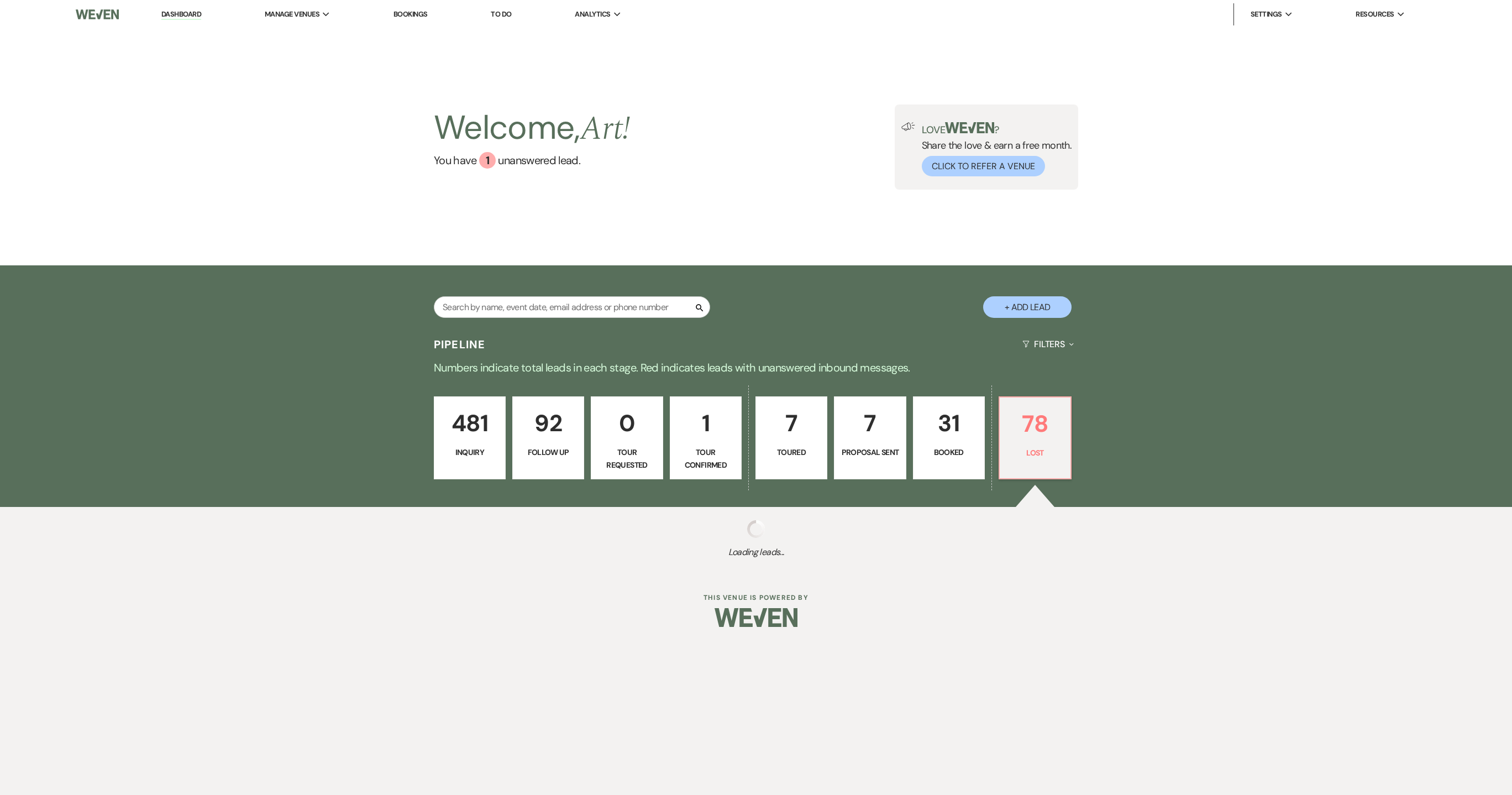
select select "8"
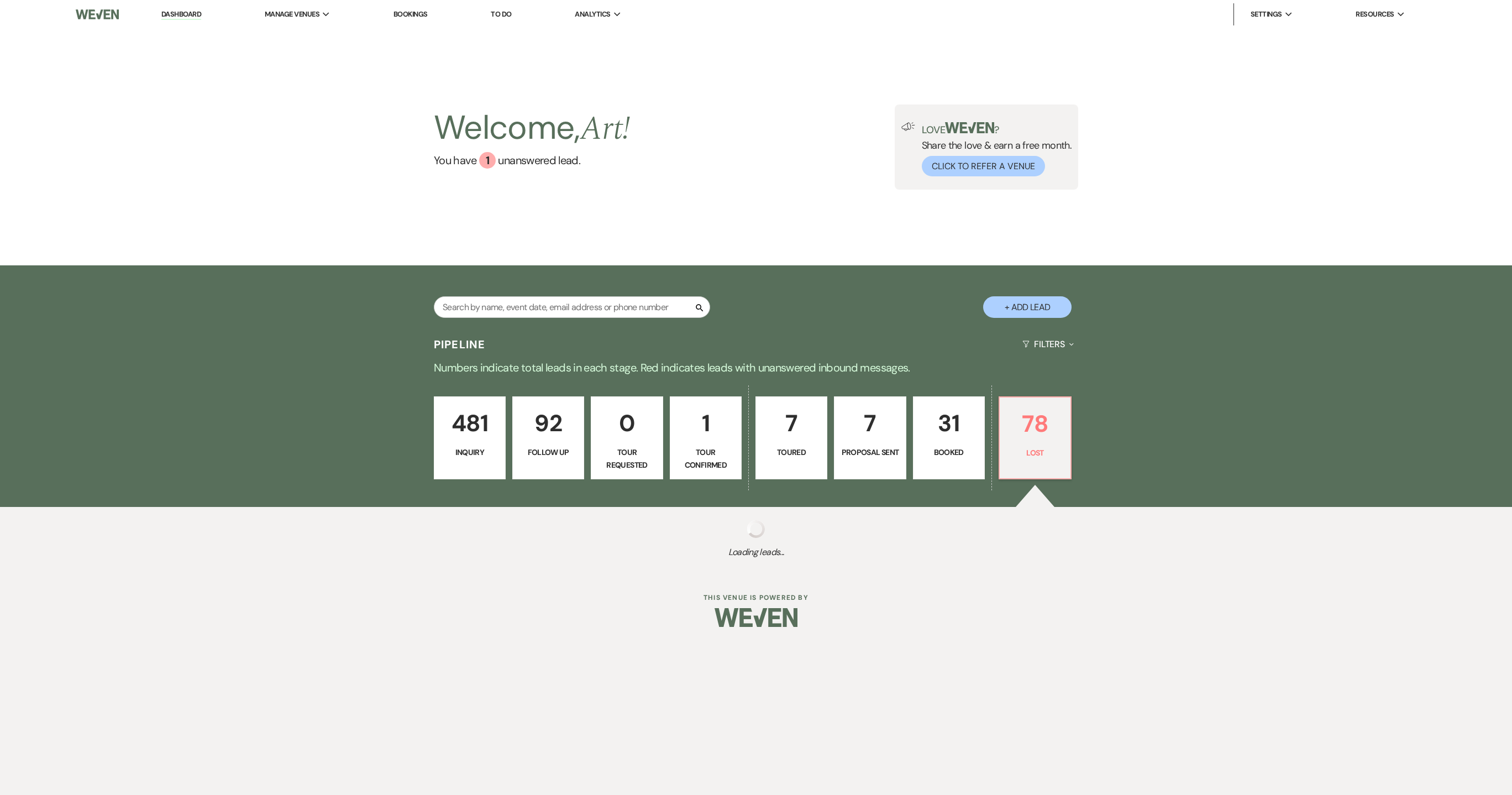
select select "8"
select select "1"
select select "8"
select select "6"
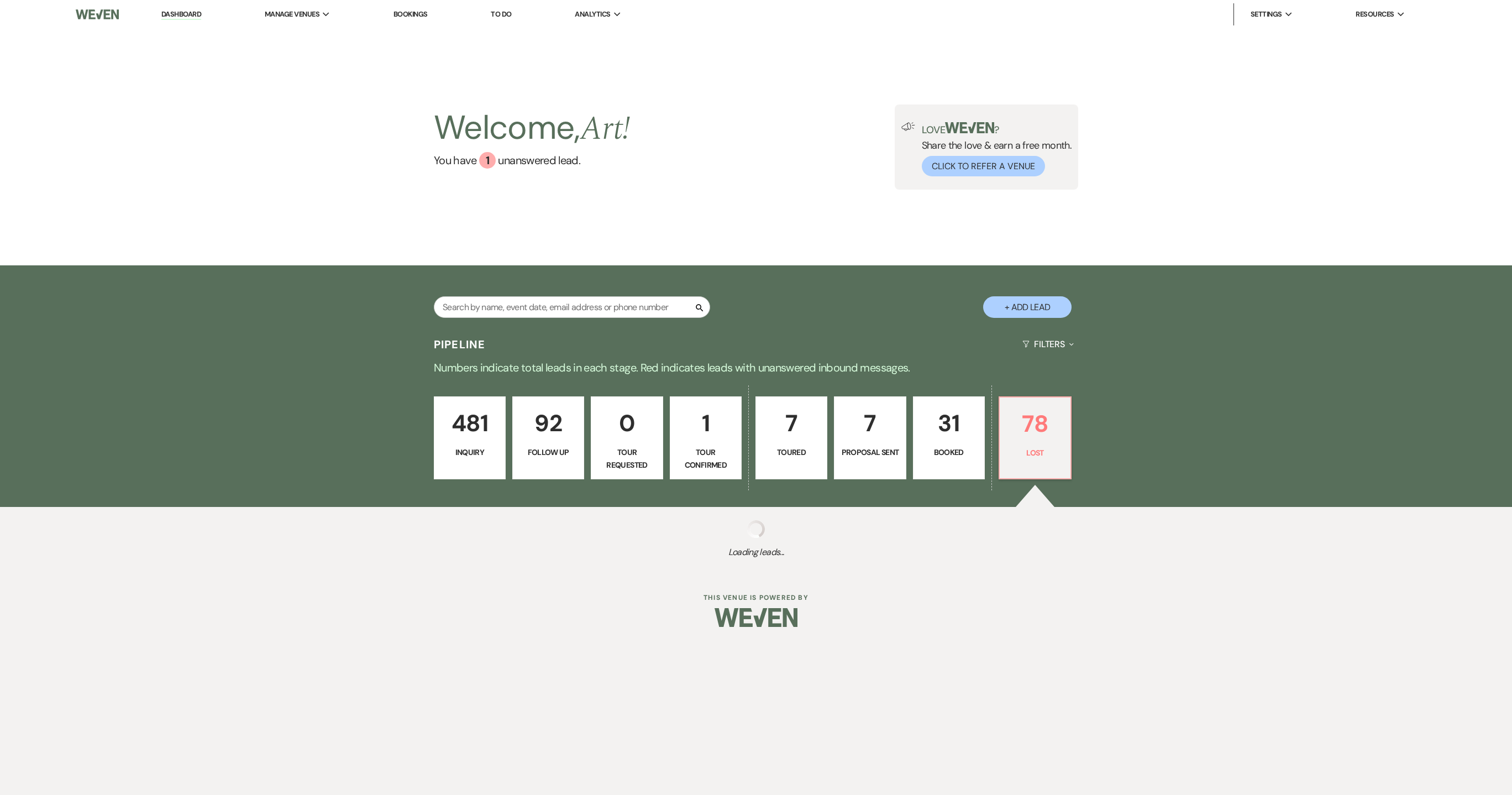
select select "8"
select select "7"
select select "8"
select select "6"
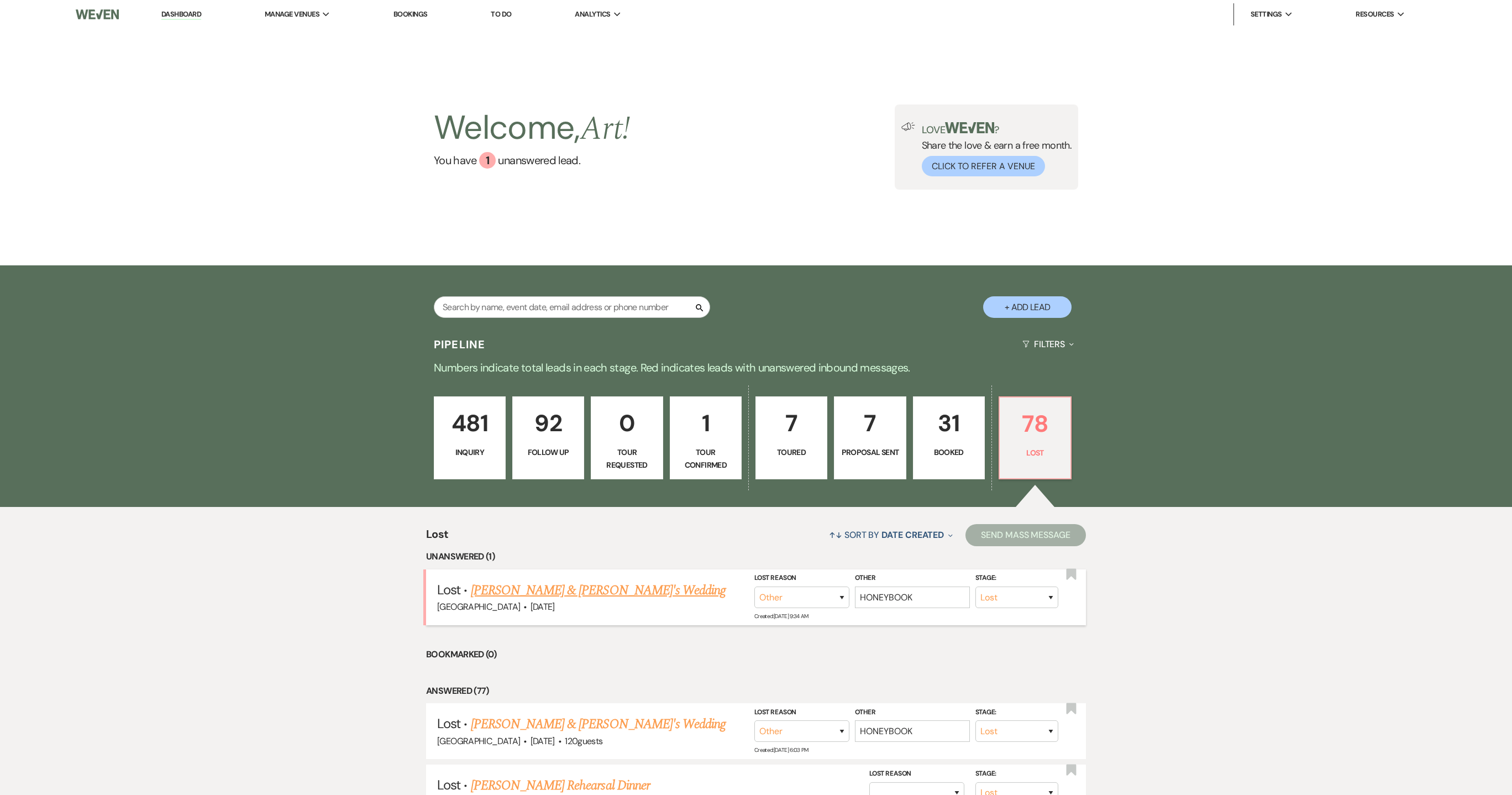
click at [612, 592] on link "[PERSON_NAME] & [PERSON_NAME]'s Wedding" at bounding box center [599, 590] width 256 height 19
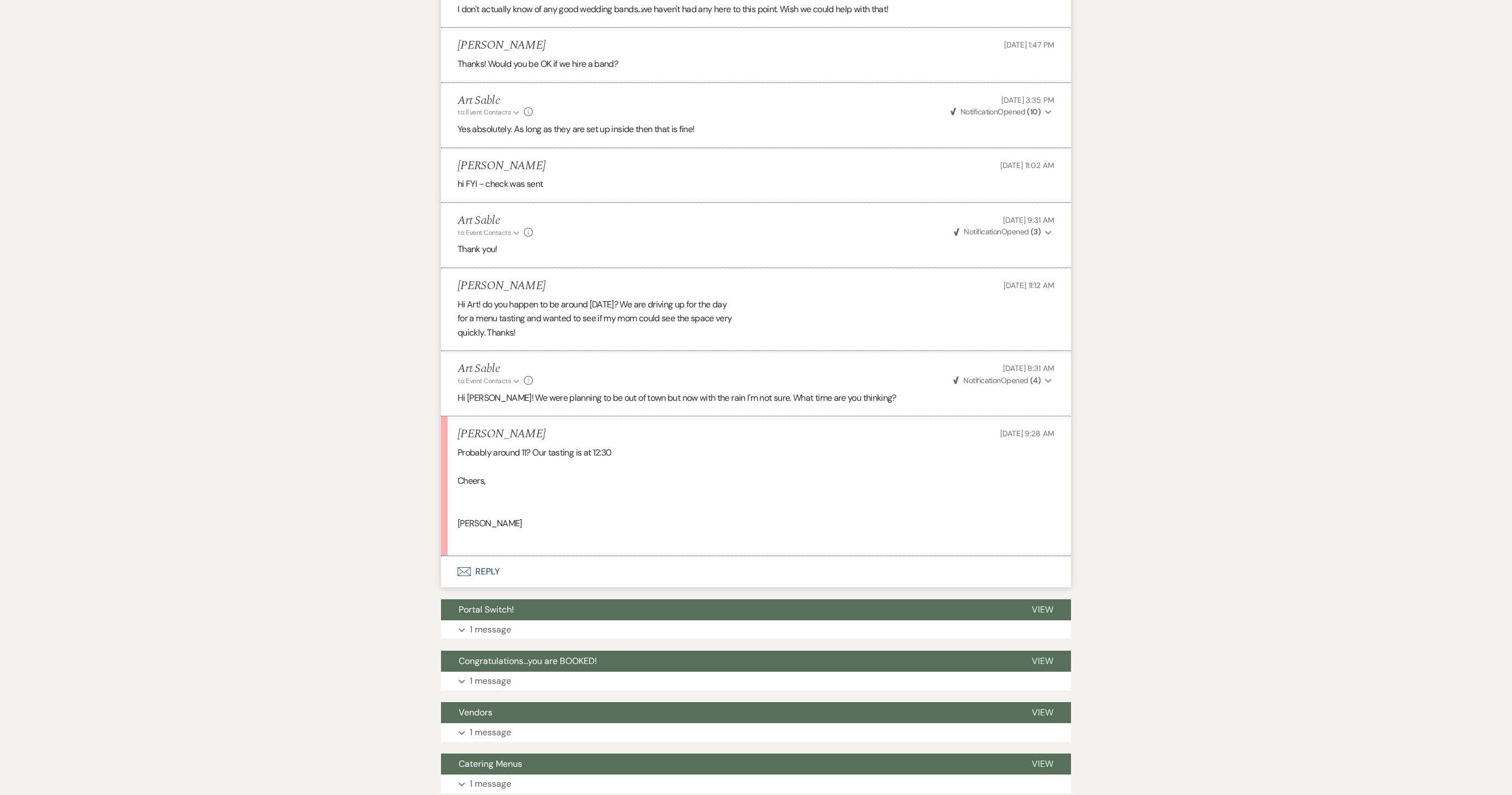
scroll to position [1441, 0]
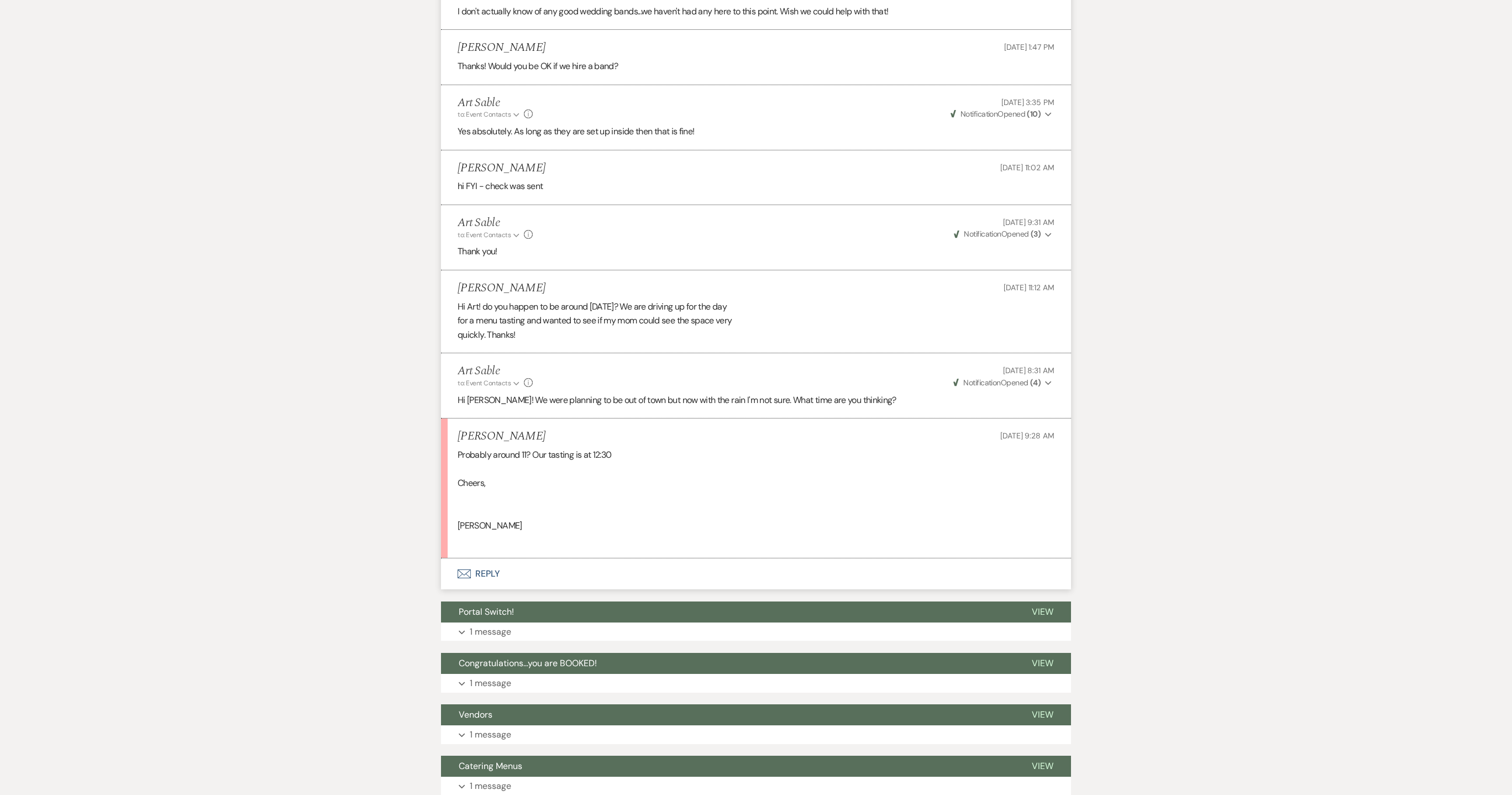
click at [484, 563] on button "Envelope Reply" at bounding box center [756, 574] width 631 height 31
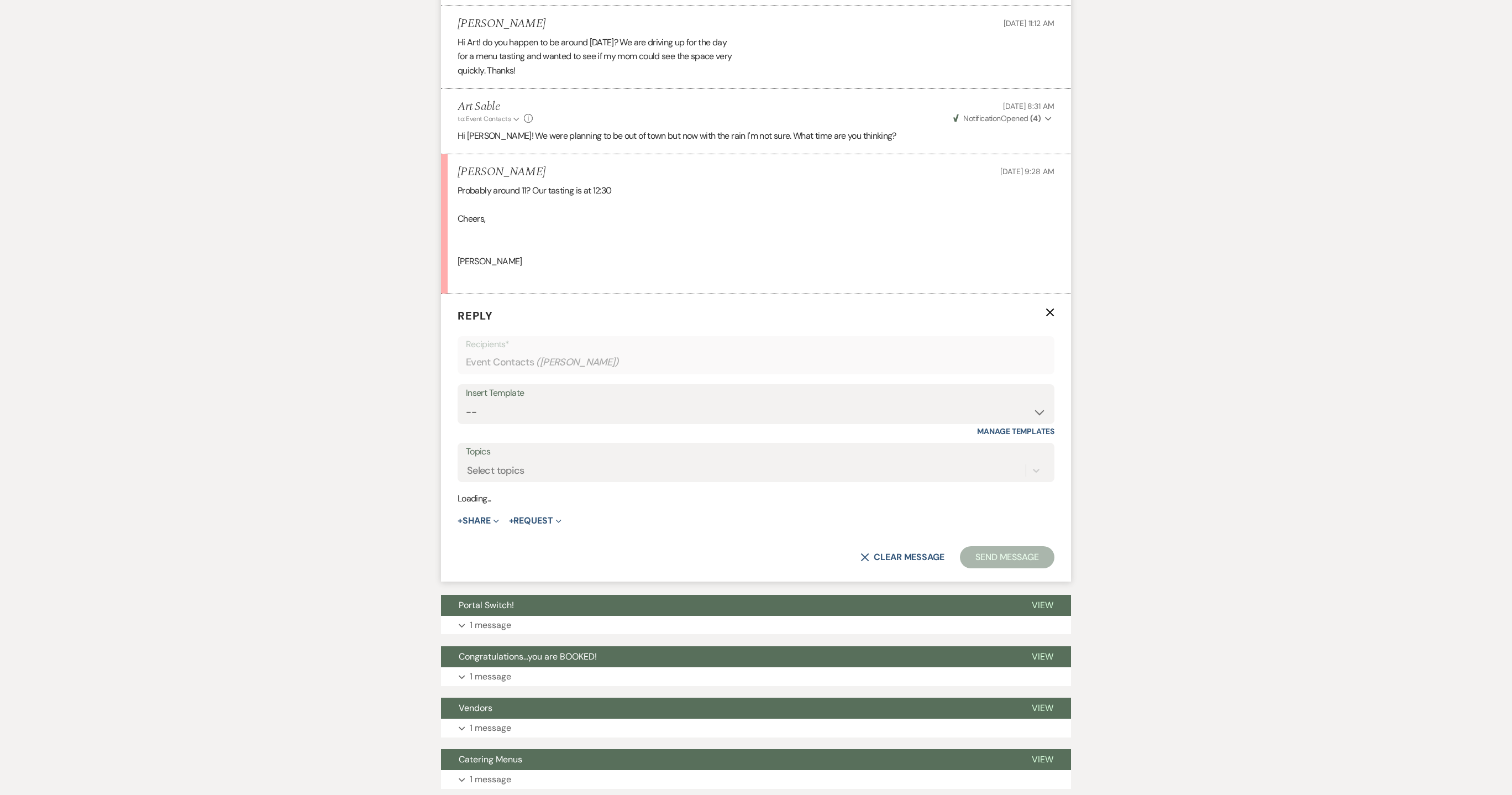
scroll to position [1709, 0]
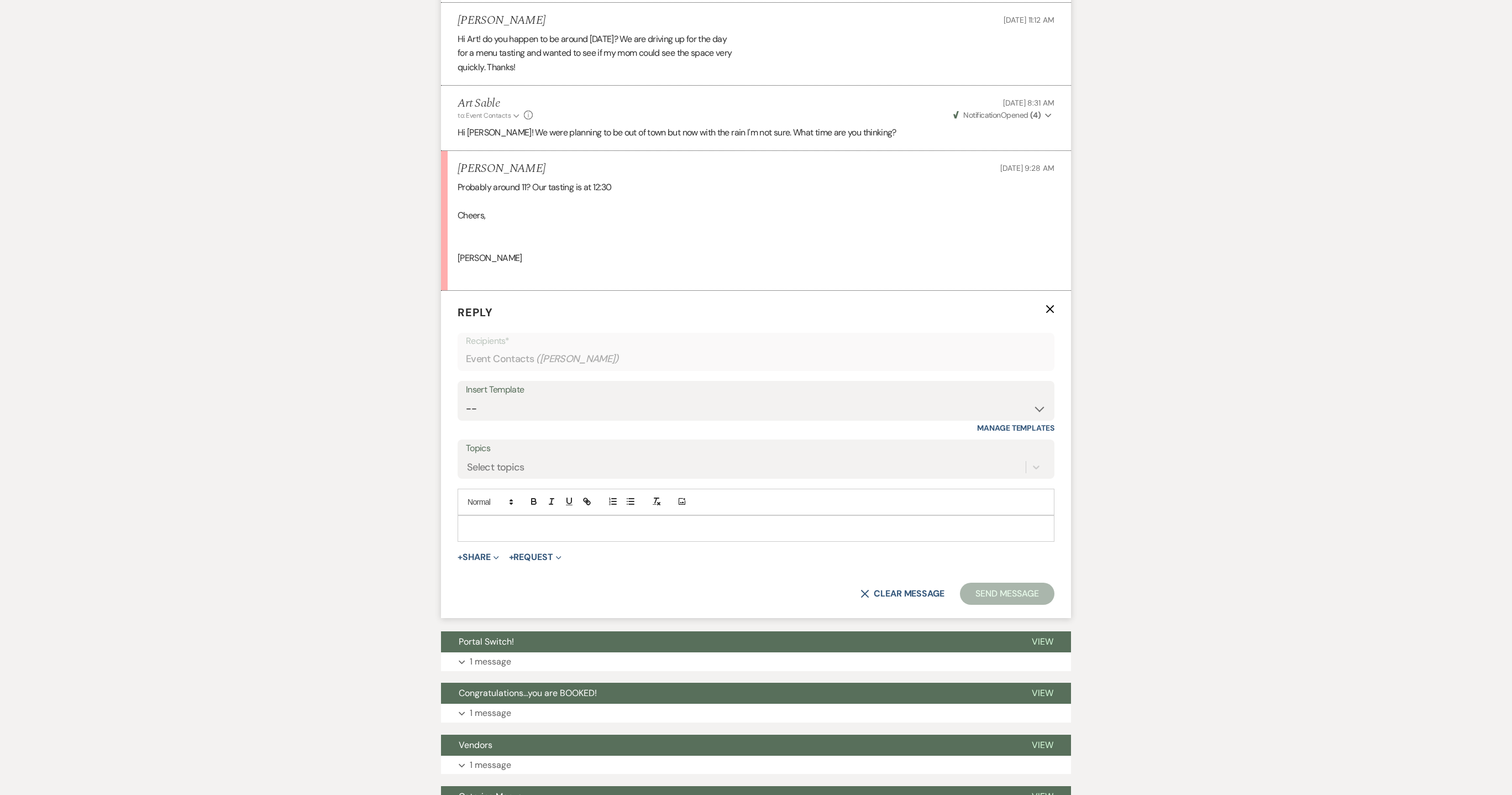
click at [541, 523] on p at bounding box center [756, 529] width 579 height 13
click at [1034, 584] on button "Send Message" at bounding box center [1007, 594] width 94 height 22
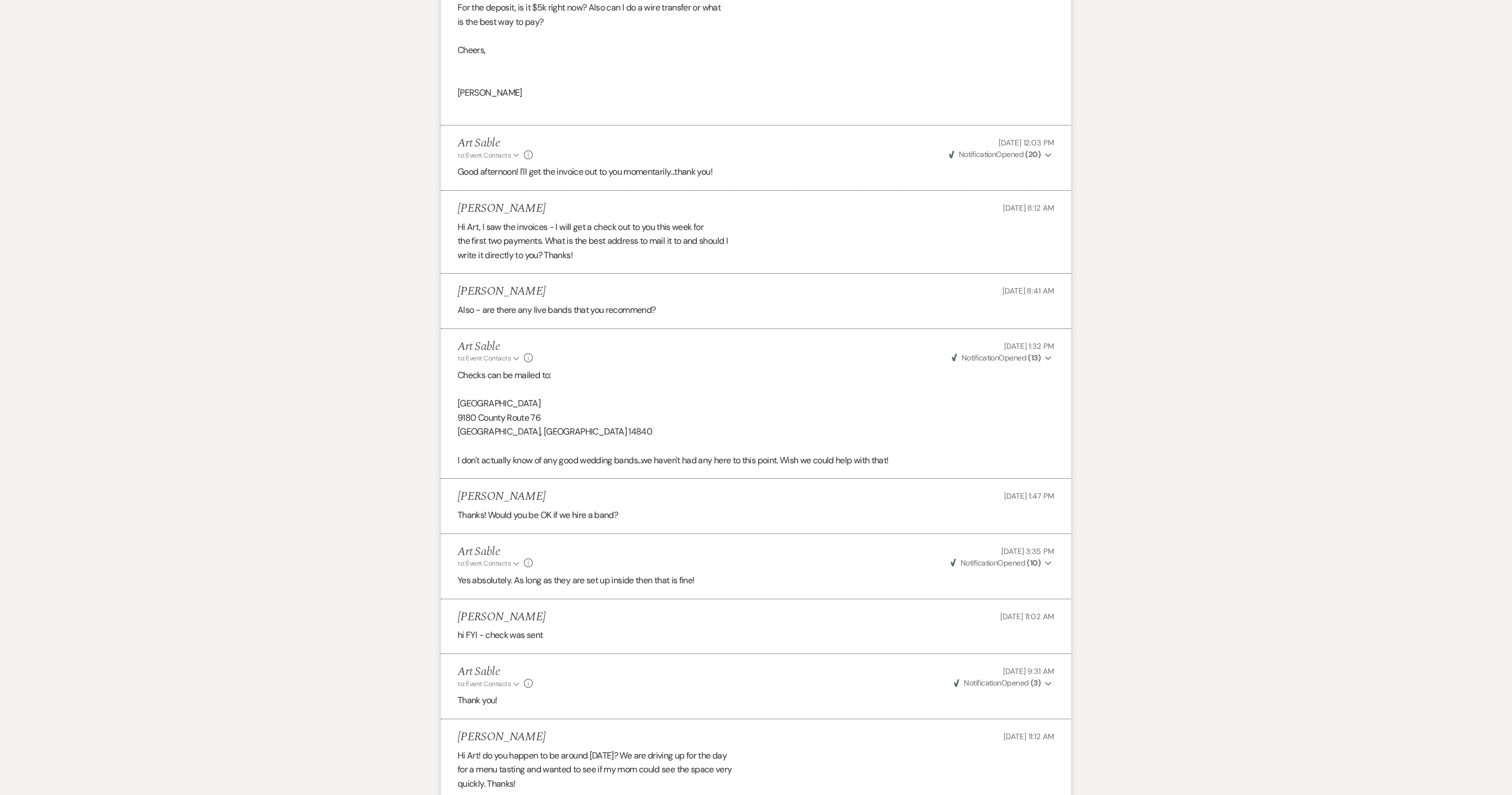
scroll to position [0, 0]
